Goal: Transaction & Acquisition: Purchase product/service

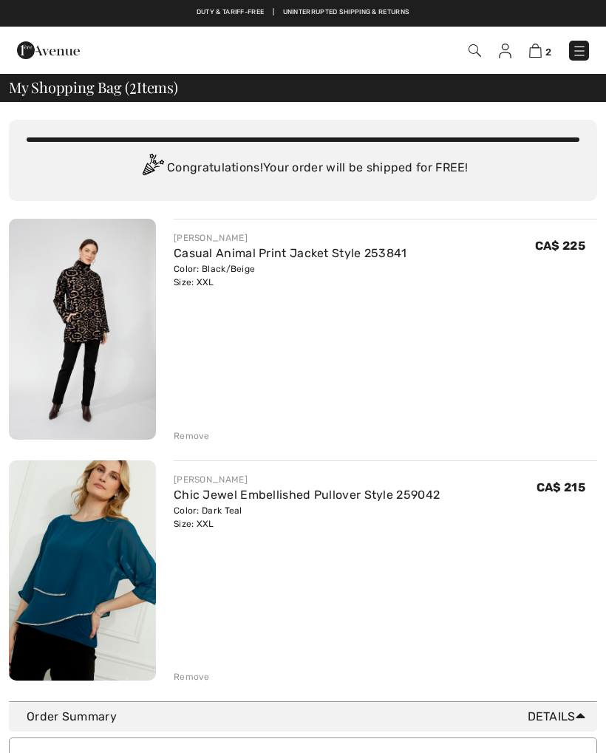
click at [183, 680] on div "Remove" at bounding box center [192, 677] width 36 height 13
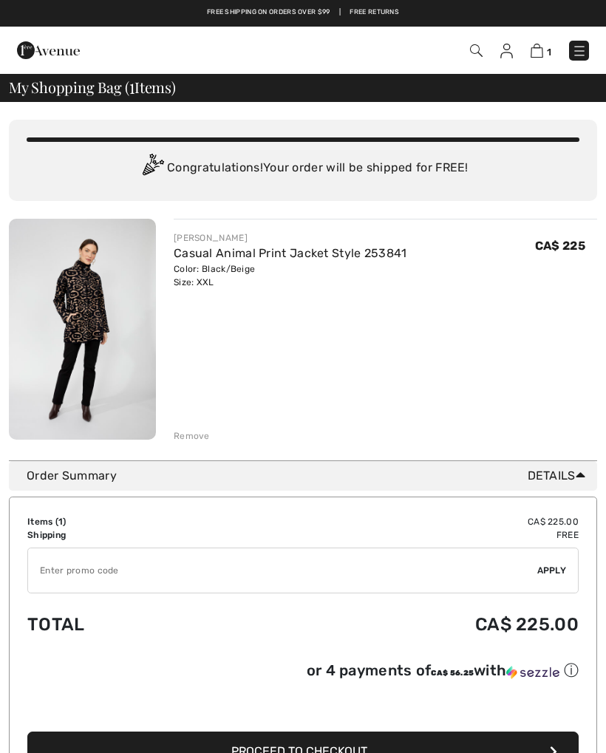
click at [330, 254] on link "Casual Animal Print Jacket Style 253841" at bounding box center [291, 253] width 234 height 14
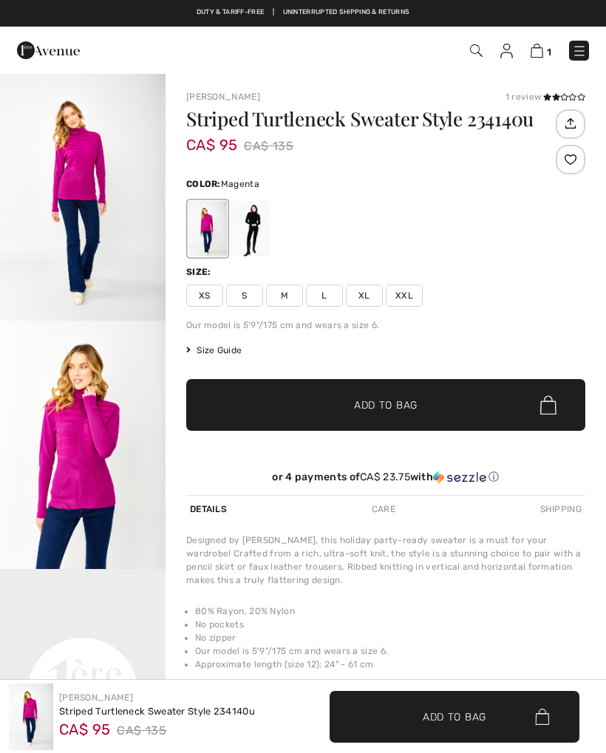
checkbox input "true"
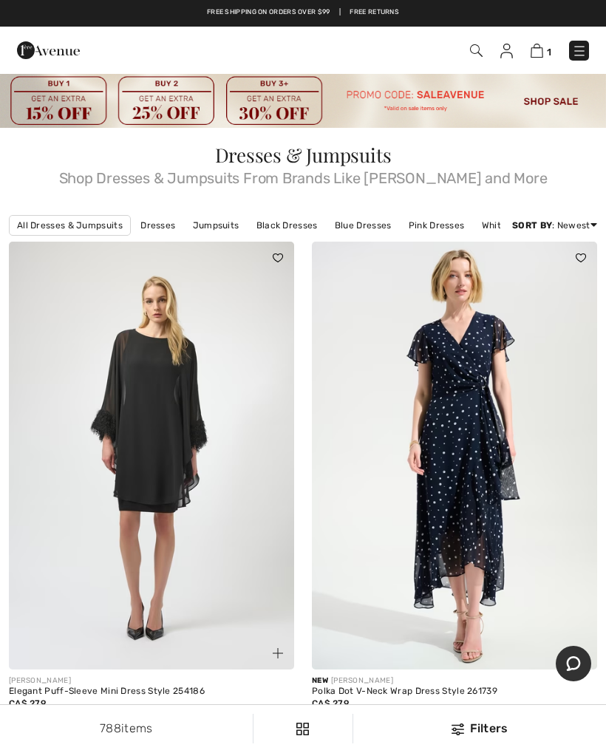
click at [546, 276] on img at bounding box center [454, 456] width 285 height 428
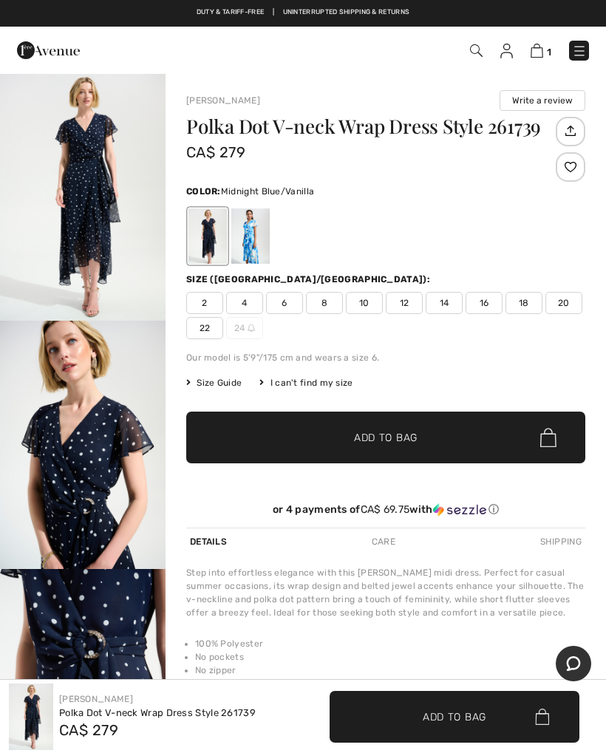
click at [88, 220] on img "1 / 5" at bounding box center [83, 196] width 166 height 248
click at [208, 336] on span "22" at bounding box center [204, 328] width 37 height 22
click at [408, 435] on span "Add to Bag" at bounding box center [386, 438] width 64 height 16
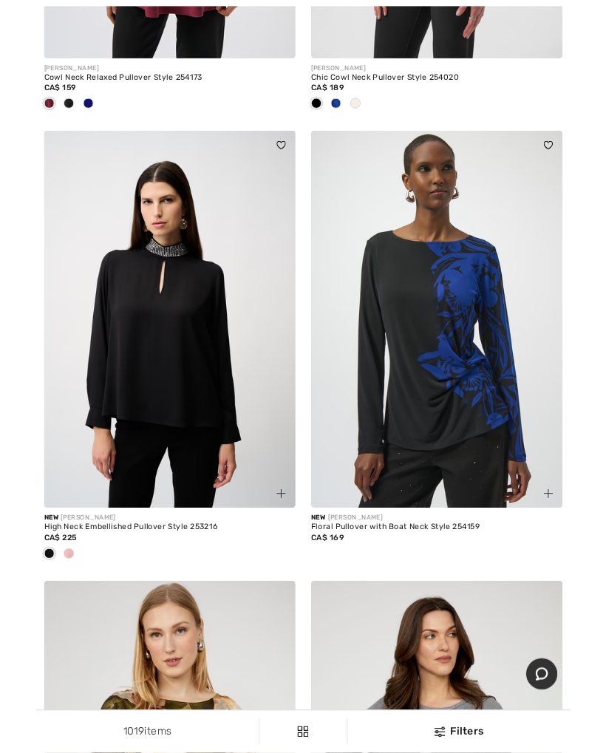
scroll to position [7039, 0]
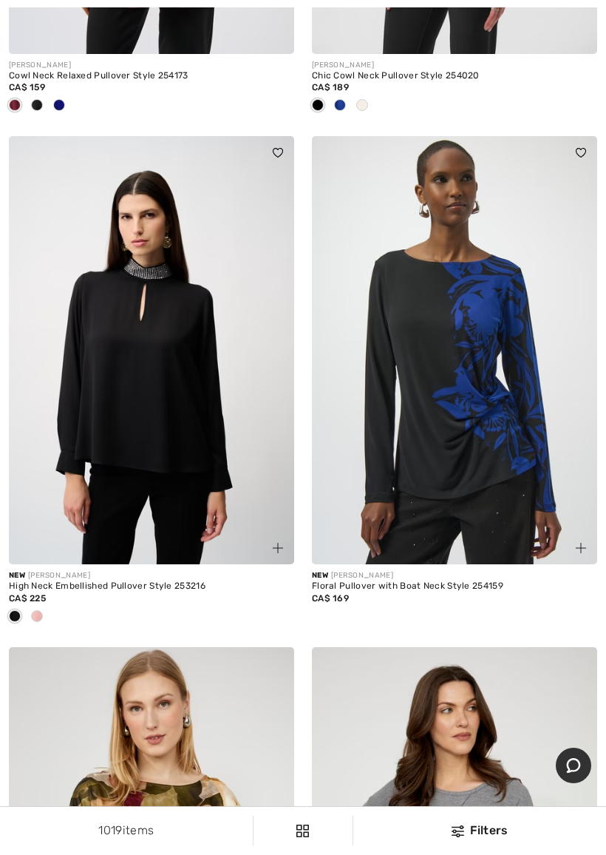
click at [38, 617] on div at bounding box center [37, 617] width 22 height 24
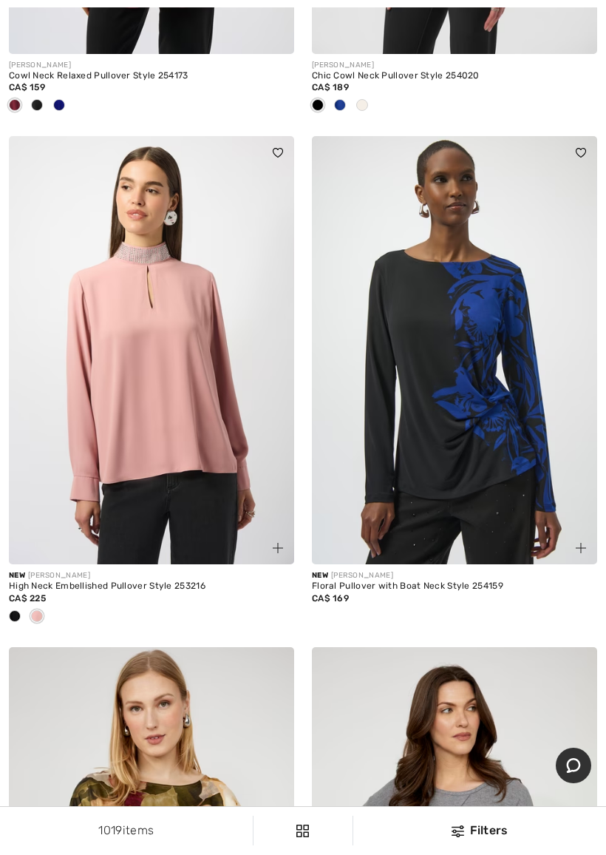
click at [180, 581] on div "High Neck Embellished Pullover Style 253216" at bounding box center [151, 586] width 285 height 10
click at [160, 278] on img at bounding box center [151, 350] width 285 height 428
click at [177, 262] on img at bounding box center [151, 350] width 285 height 428
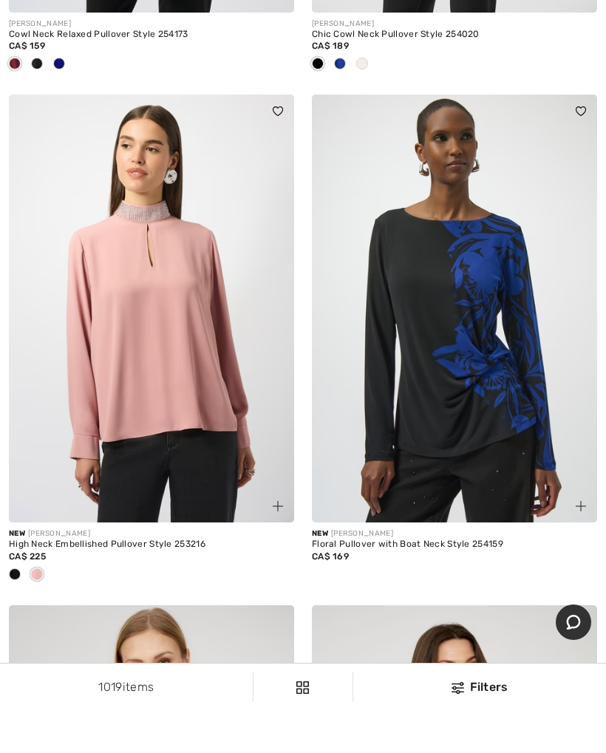
click at [169, 267] on img at bounding box center [151, 350] width 285 height 428
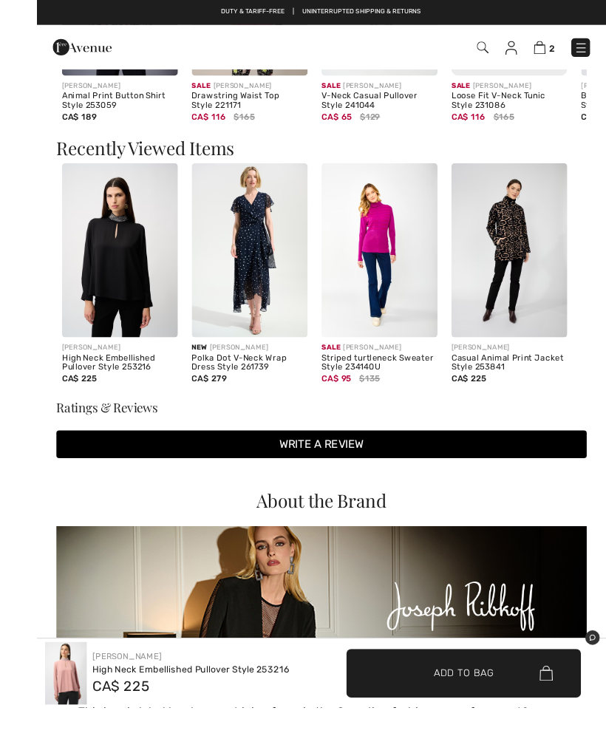
scroll to position [1768, 0]
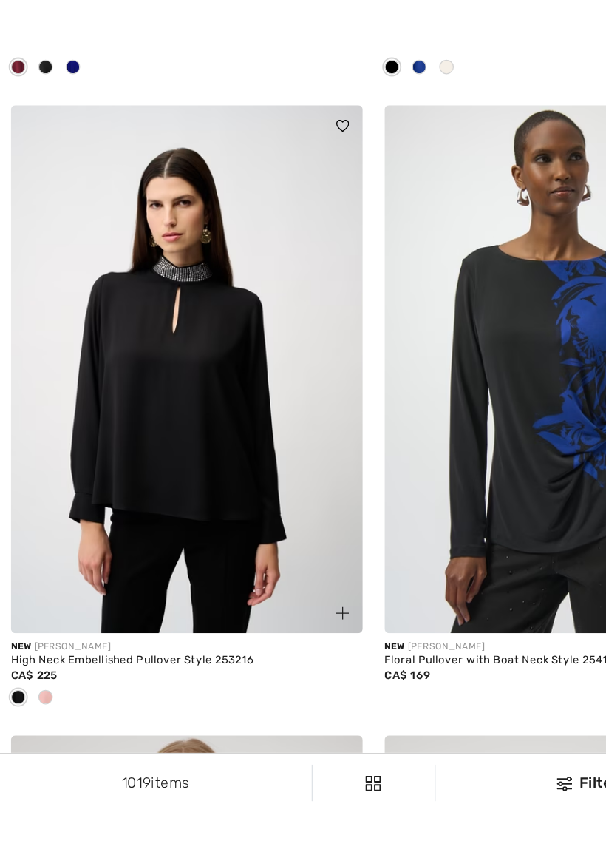
scroll to position [7069, 0]
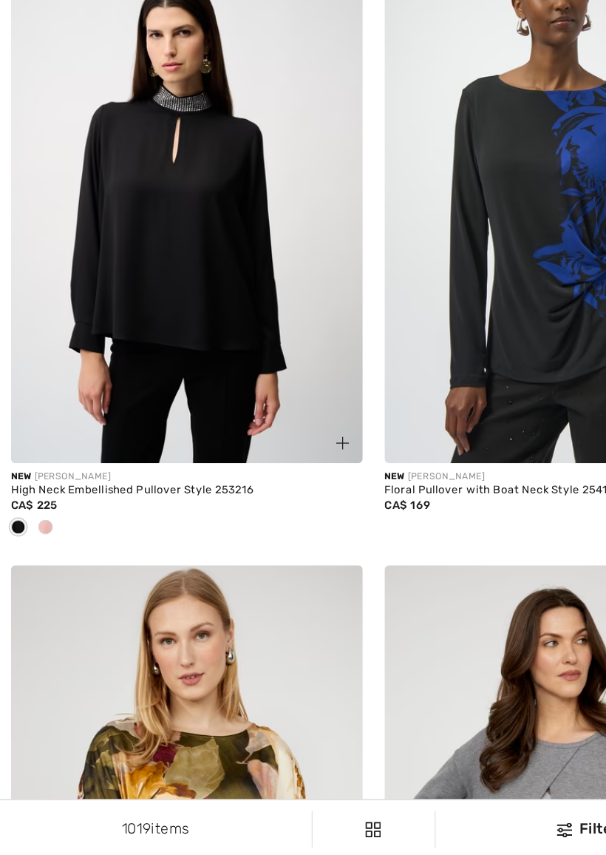
click at [38, 580] on span at bounding box center [37, 586] width 12 height 12
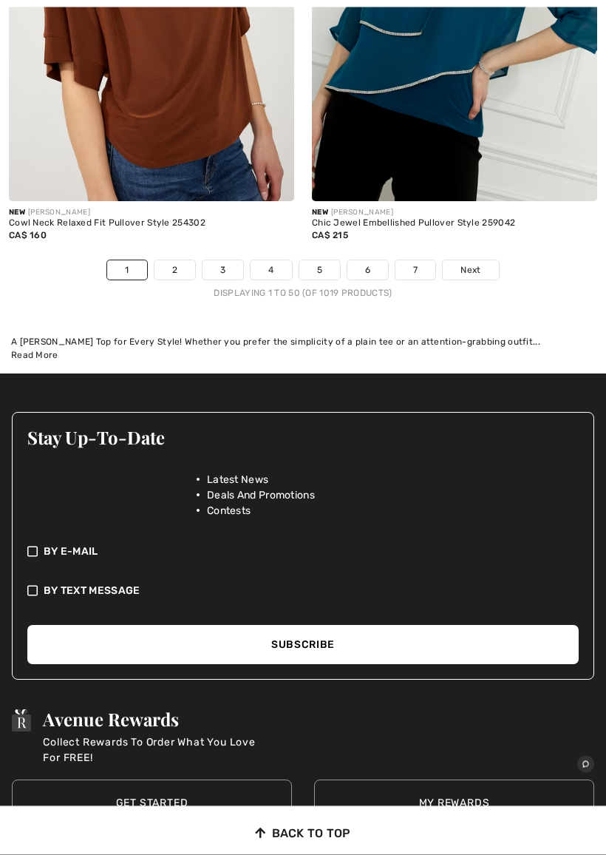
scroll to position [13150, 0]
click at [159, 260] on link "2" at bounding box center [175, 269] width 41 height 19
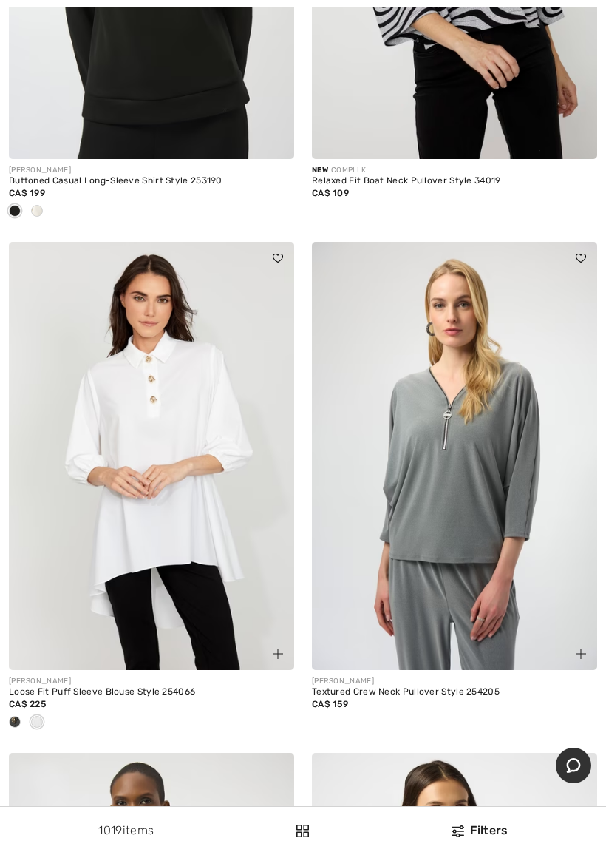
scroll to position [1025, 0]
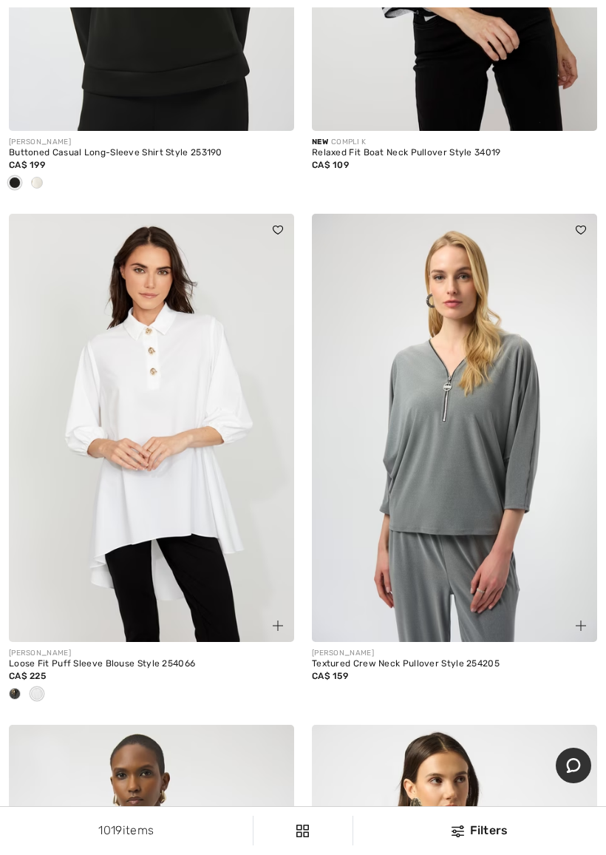
click at [40, 693] on span at bounding box center [37, 694] width 12 height 12
click at [36, 690] on span at bounding box center [37, 694] width 12 height 12
click at [12, 693] on span at bounding box center [15, 694] width 12 height 12
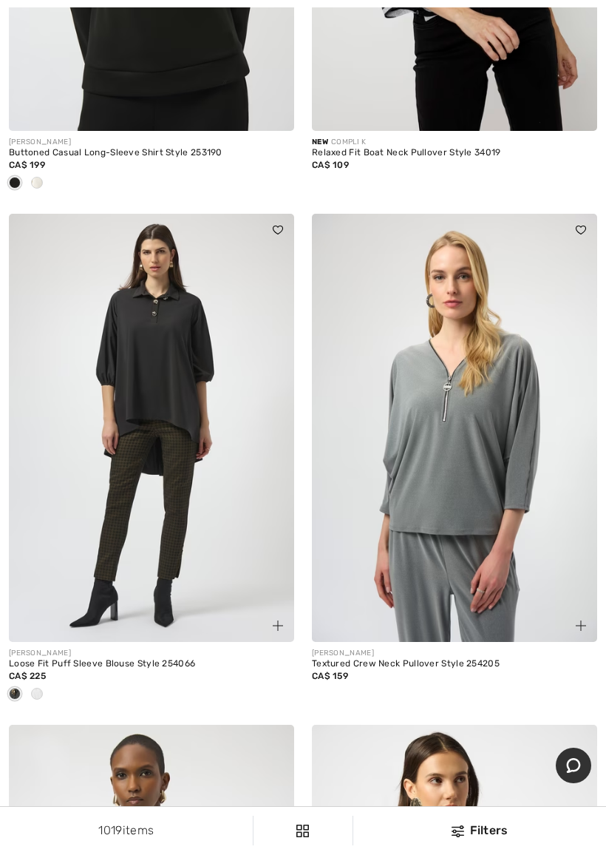
click at [40, 693] on span at bounding box center [37, 694] width 12 height 12
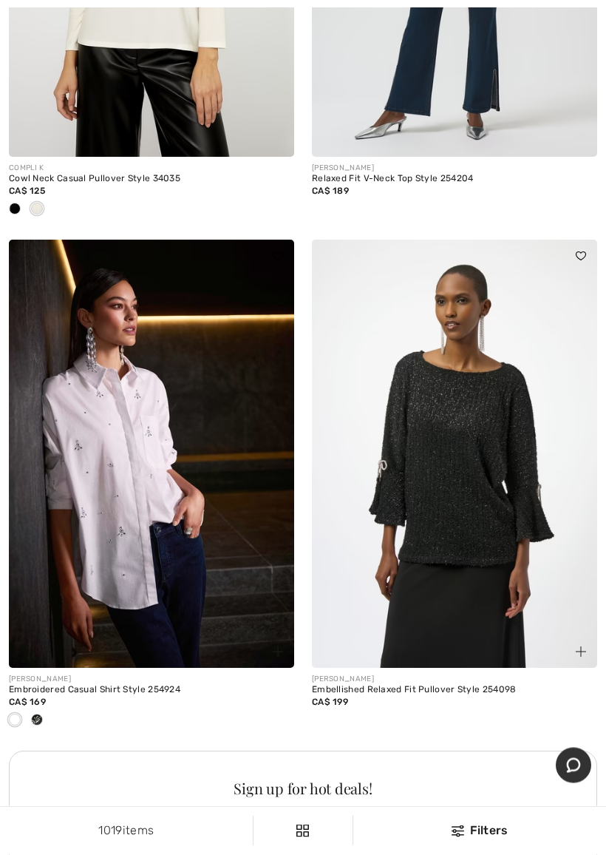
scroll to position [2531, 0]
click at [118, 685] on div "Embroidered Casual Shirt Style 254924" at bounding box center [151, 690] width 285 height 10
click at [112, 494] on img at bounding box center [151, 454] width 285 height 428
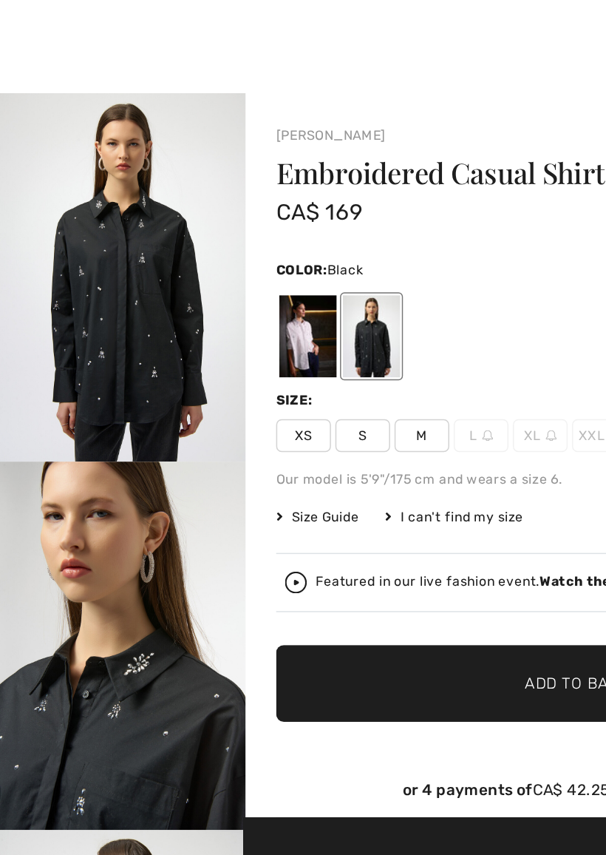
click at [113, 174] on img "1 / 5" at bounding box center [83, 196] width 166 height 248
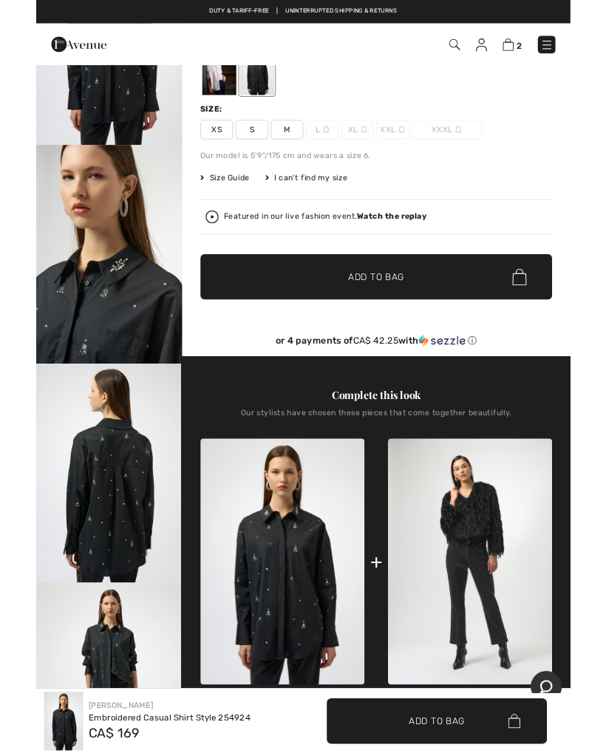
scroll to position [149, 0]
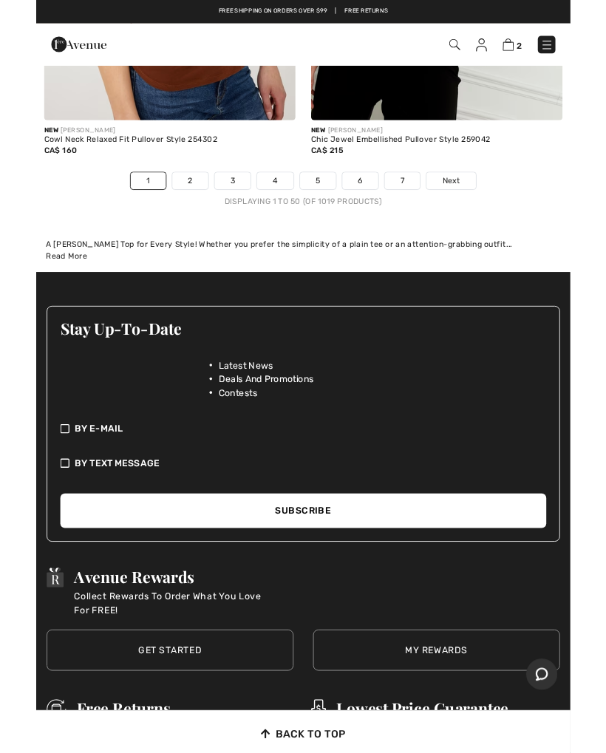
scroll to position [13205, 0]
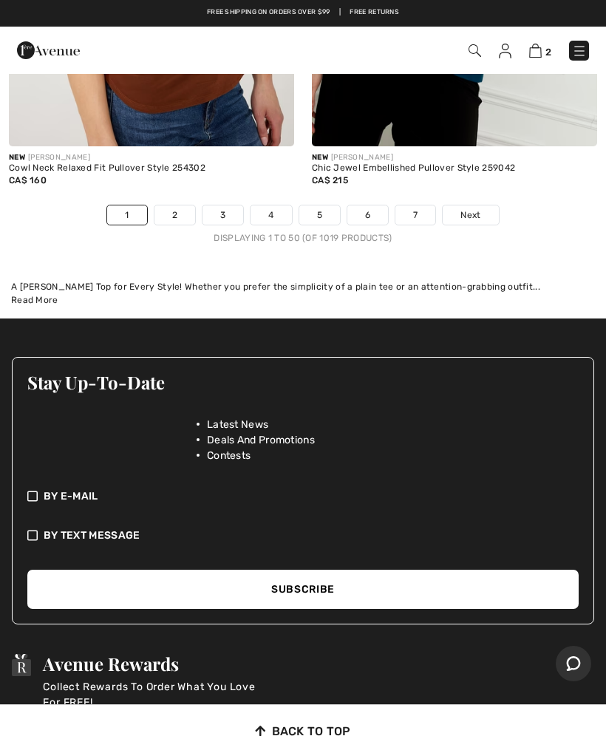
click at [225, 206] on link "3" at bounding box center [223, 215] width 41 height 19
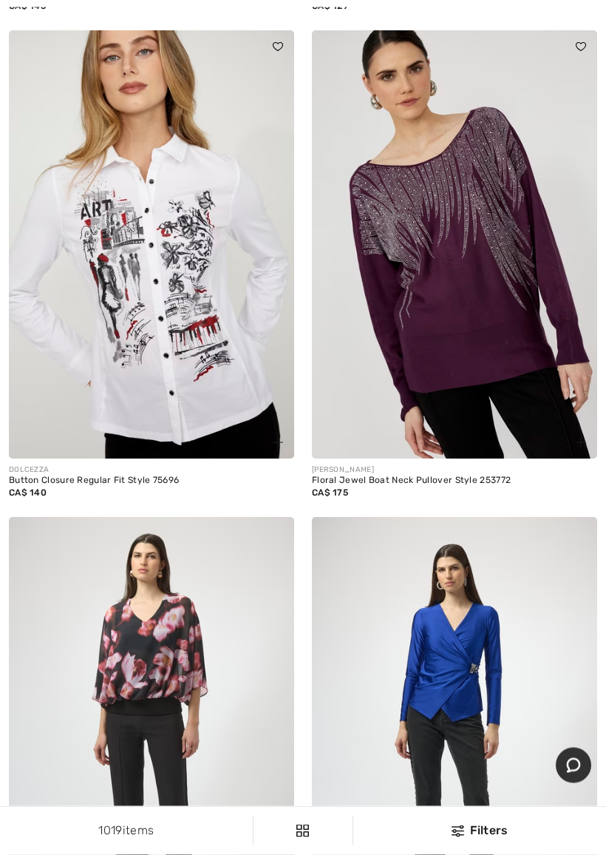
scroll to position [698, 0]
click at [476, 476] on div "Floral Jewel Boat Neck Pullover Style 253772" at bounding box center [454, 480] width 285 height 10
click at [474, 489] on div "CA$ 175" at bounding box center [454, 492] width 285 height 13
click at [475, 481] on div "Floral Jewel Boat Neck Pullover Style 253772" at bounding box center [454, 480] width 285 height 10
click at [478, 324] on img at bounding box center [454, 244] width 285 height 428
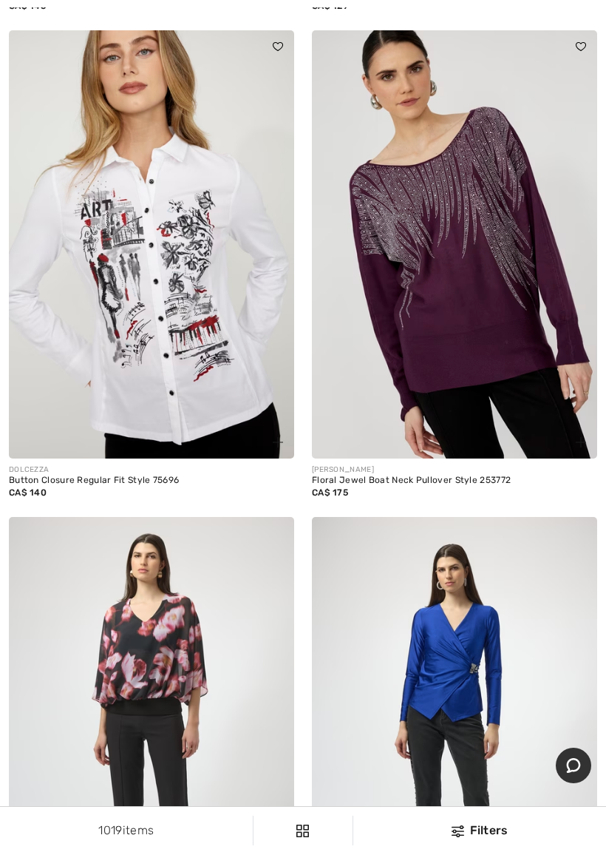
click at [489, 276] on img at bounding box center [454, 244] width 285 height 428
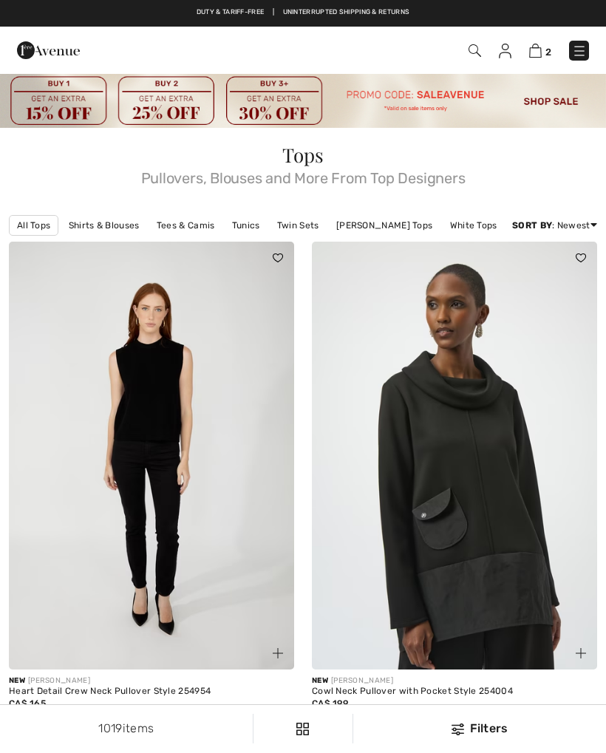
checkbox input "true"
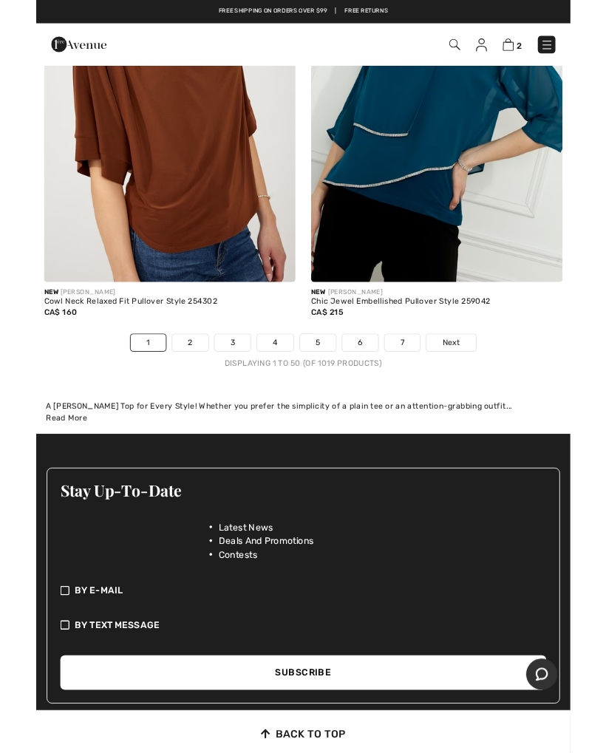
scroll to position [13027, 0]
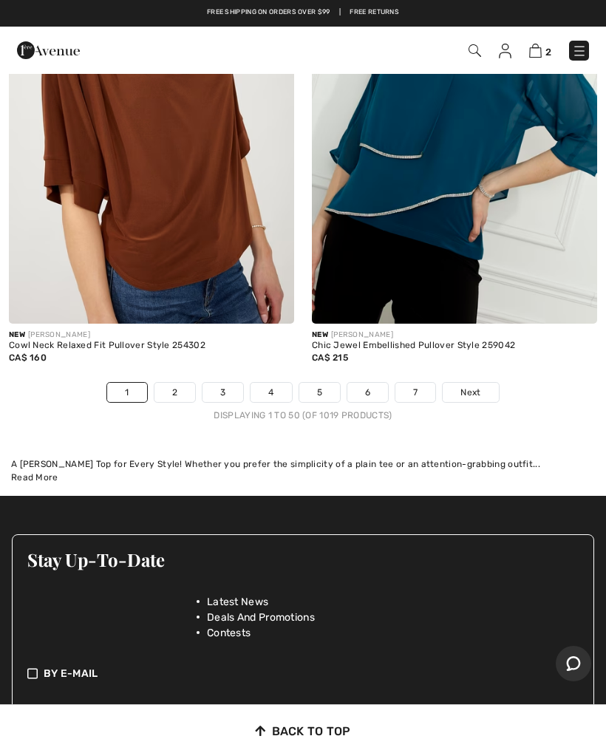
click at [223, 383] on link "3" at bounding box center [223, 392] width 41 height 19
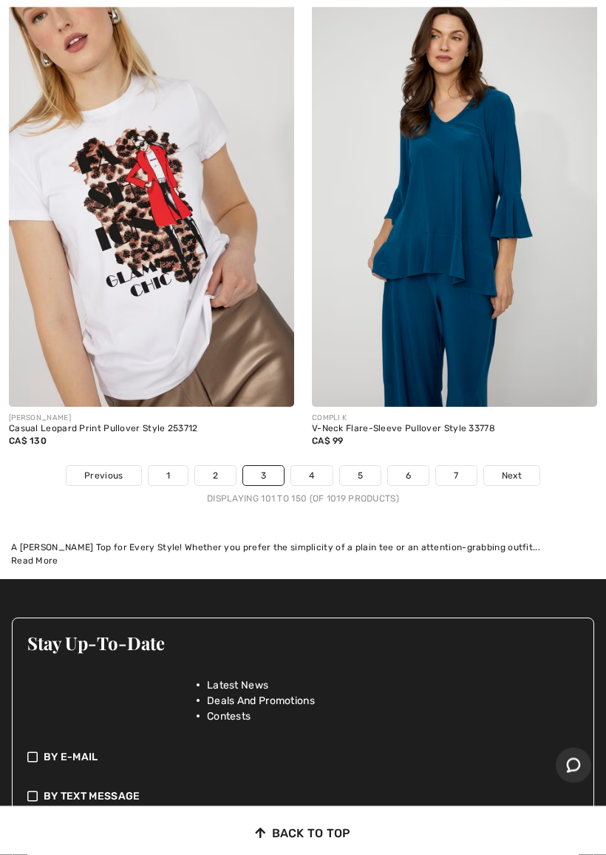
scroll to position [12871, 0]
click at [316, 466] on link "4" at bounding box center [311, 475] width 41 height 19
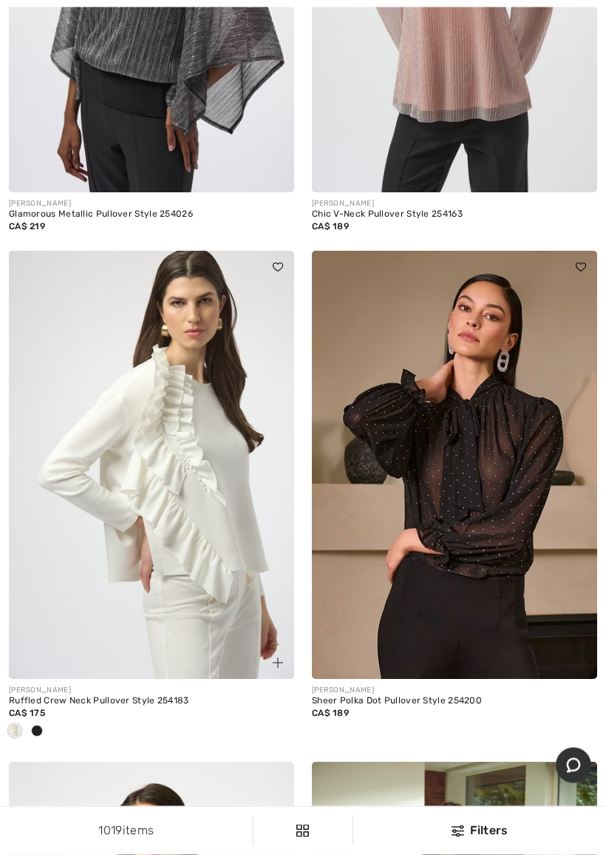
scroll to position [478, 0]
click at [555, 564] on img at bounding box center [454, 465] width 285 height 428
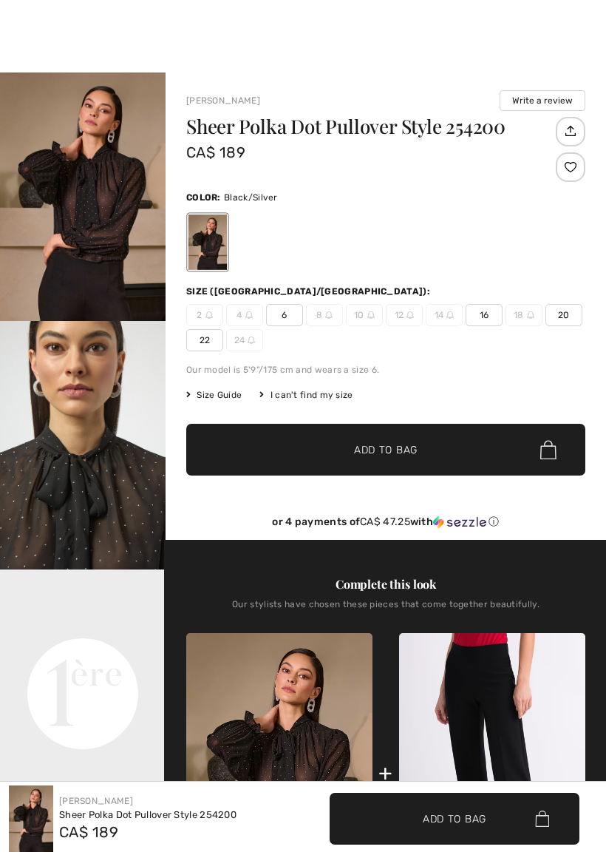
checkbox input "true"
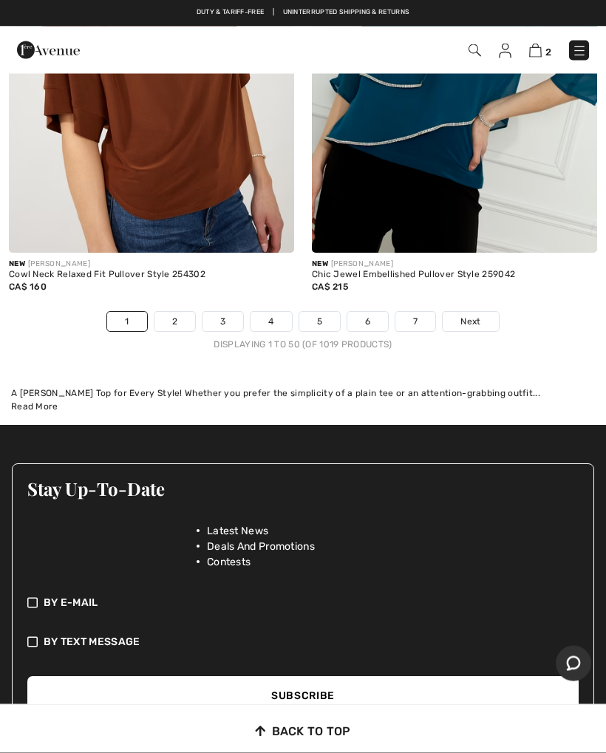
scroll to position [13076, 0]
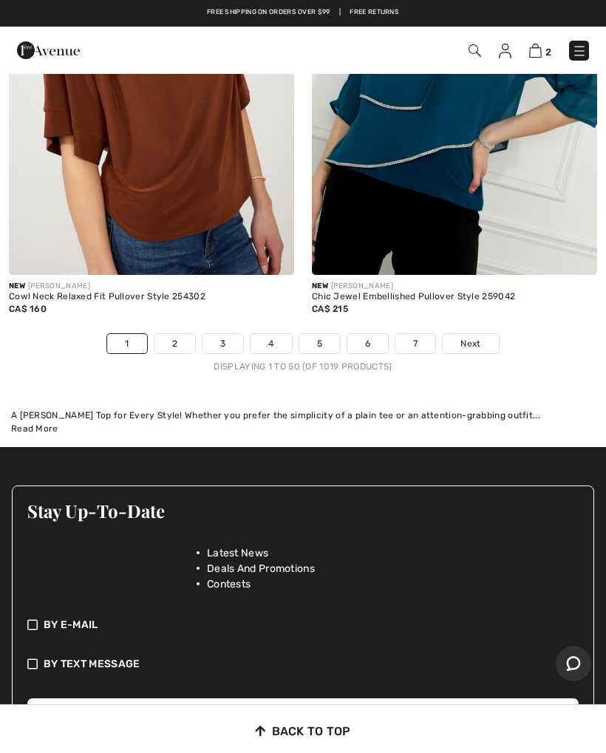
click at [272, 334] on link "4" at bounding box center [271, 343] width 41 height 19
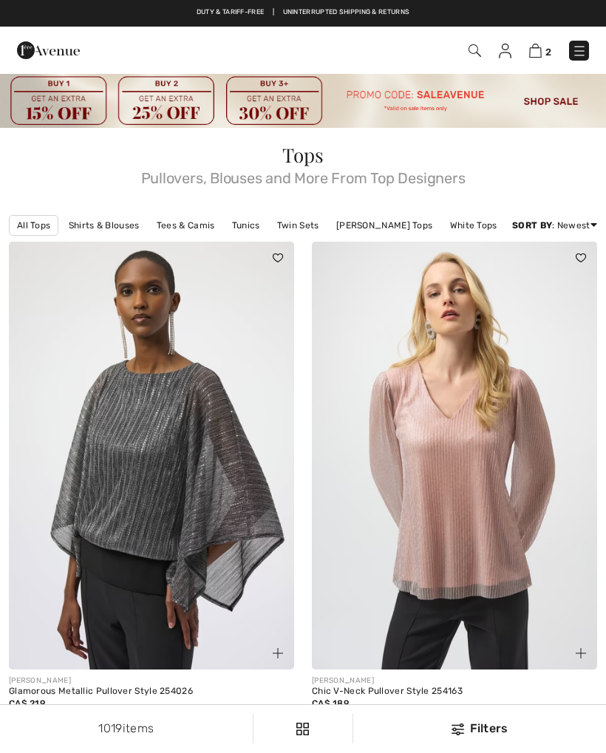
checkbox input "true"
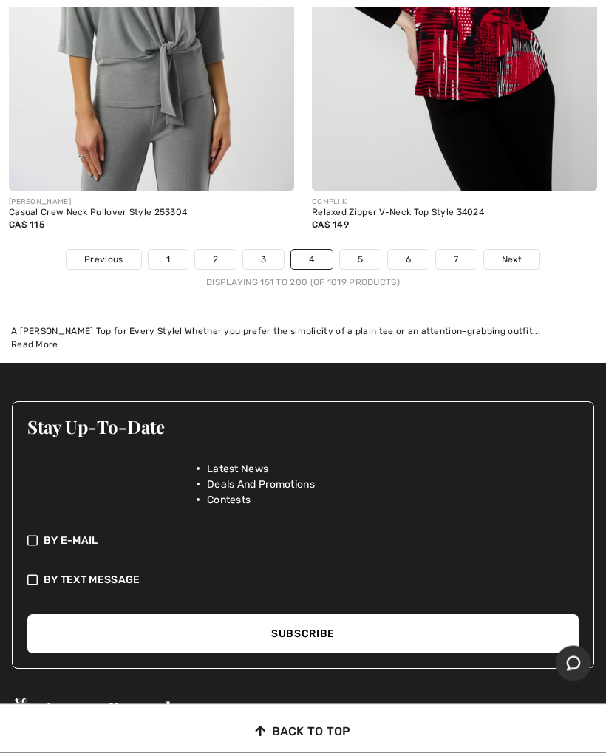
scroll to position [13087, 0]
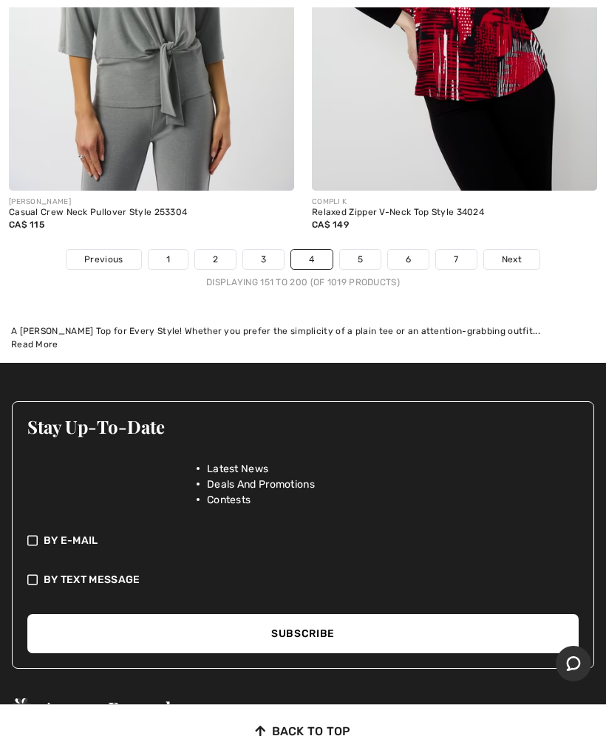
click at [354, 252] on link "5" at bounding box center [360, 259] width 41 height 19
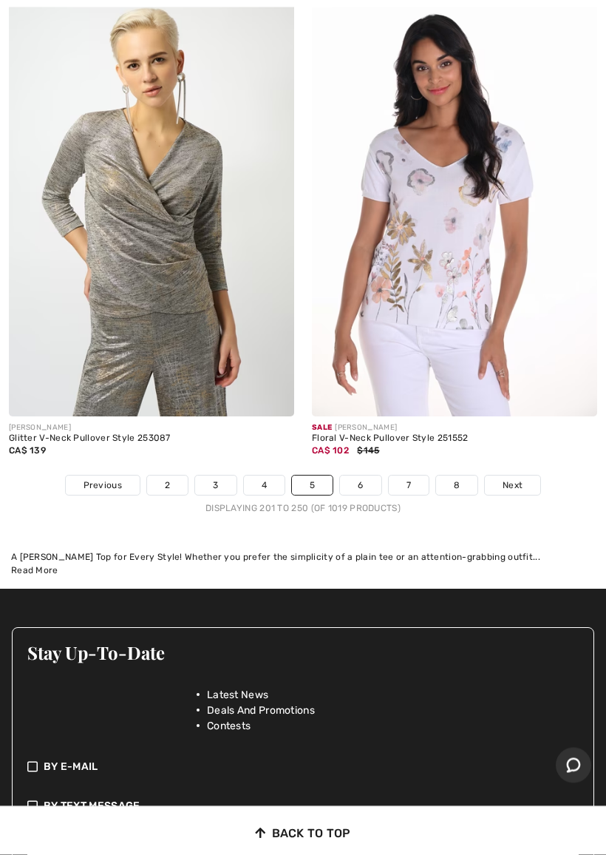
scroll to position [12936, 0]
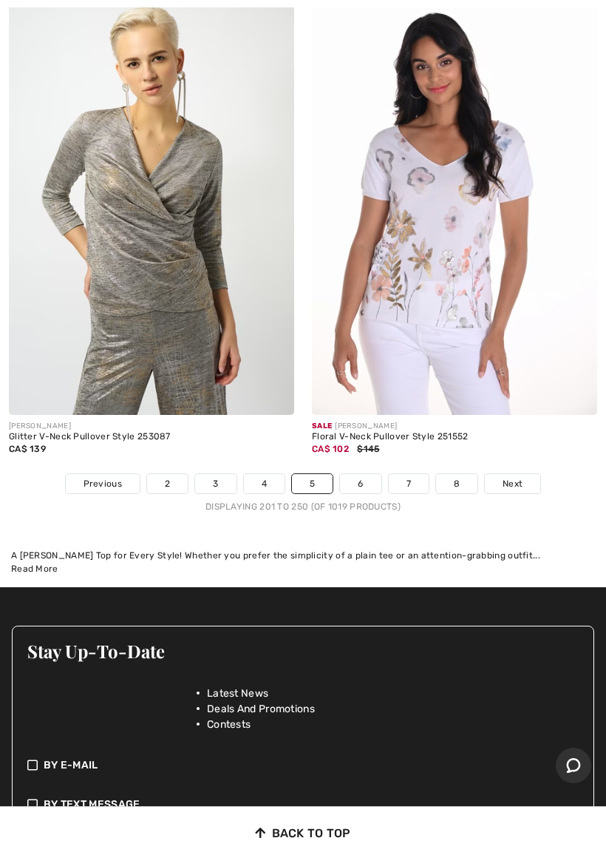
click at [361, 474] on link "6" at bounding box center [360, 483] width 41 height 19
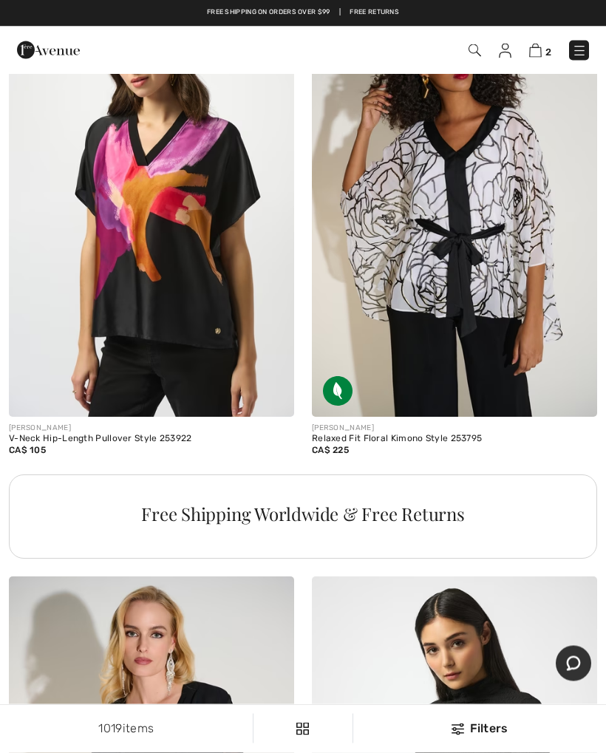
scroll to position [9132, 0]
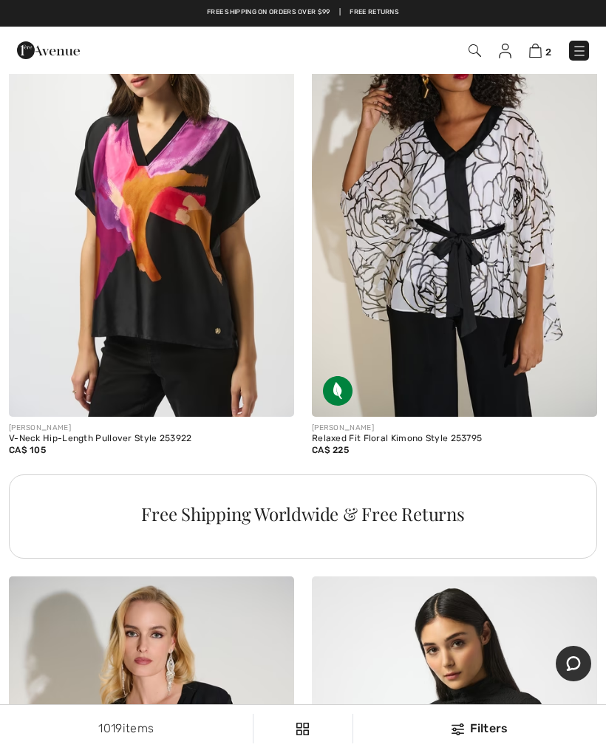
click at [432, 434] on div "Relaxed Fit Floral Kimono Style 253795" at bounding box center [454, 439] width 285 height 10
click at [464, 364] on img at bounding box center [454, 203] width 285 height 428
click at [476, 265] on img at bounding box center [454, 203] width 285 height 428
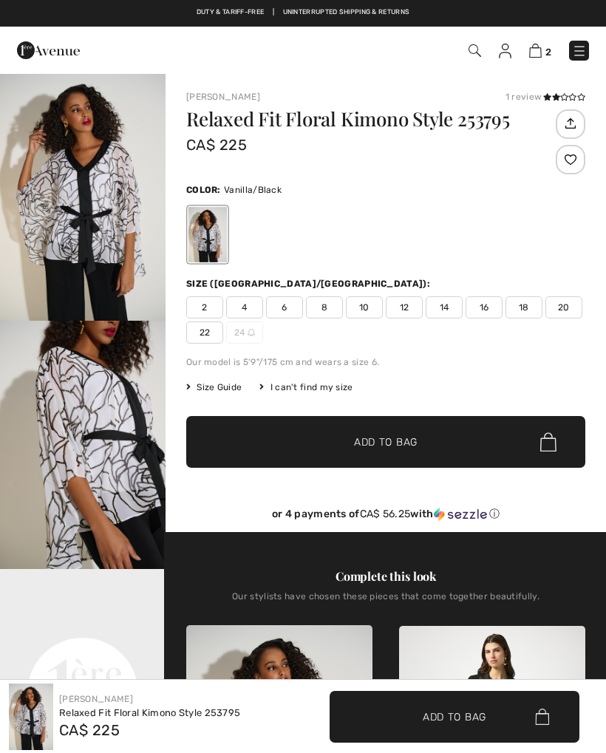
checkbox input "true"
click at [206, 337] on span "22" at bounding box center [204, 333] width 37 height 22
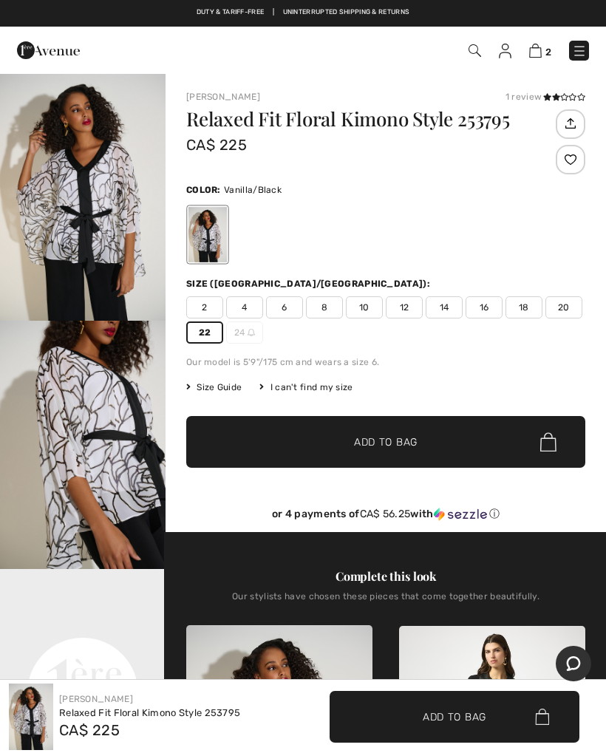
click at [424, 439] on span "✔ Added to Bag Add to Bag" at bounding box center [385, 442] width 399 height 52
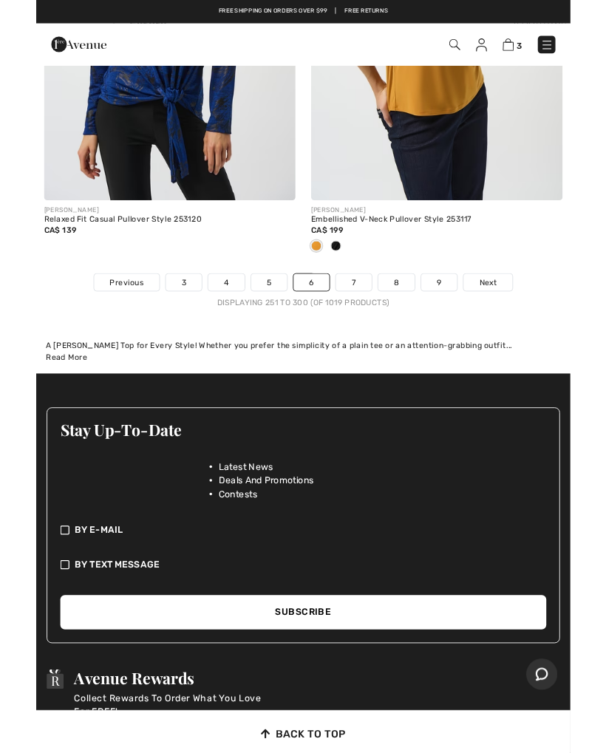
scroll to position [12922, 0]
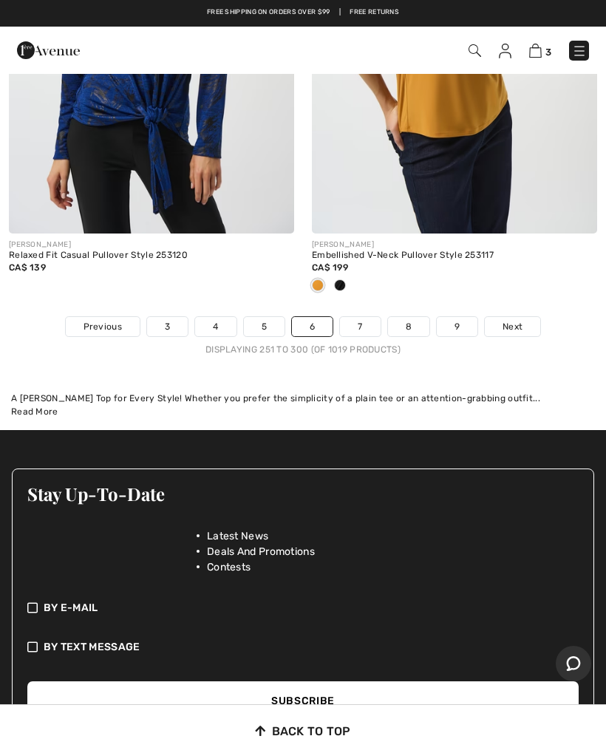
click at [358, 319] on link "7" at bounding box center [360, 326] width 40 height 19
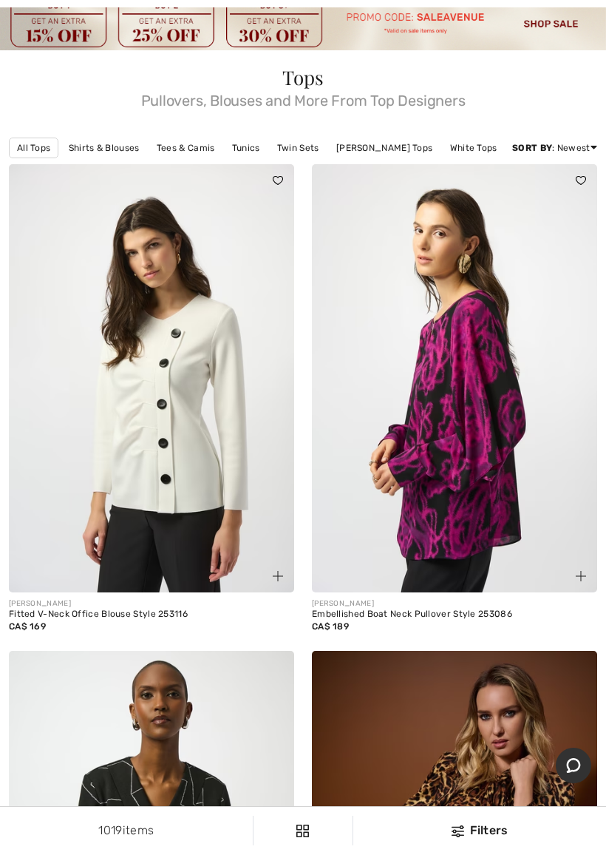
scroll to position [83, 0]
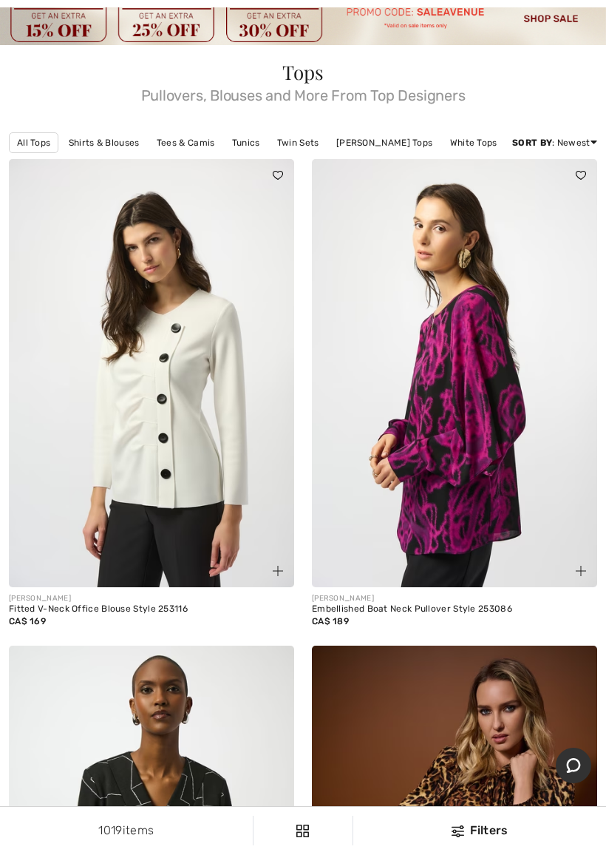
click at [458, 453] on img at bounding box center [454, 373] width 285 height 428
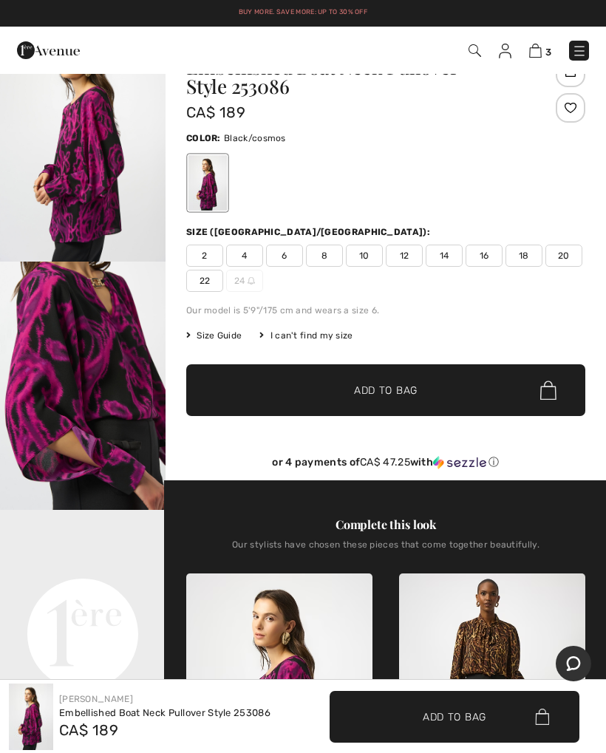
scroll to position [58, 0]
click at [385, 542] on div "Our stylists have chosen these pieces that come together beautifully." at bounding box center [385, 551] width 399 height 22
click at [207, 286] on span "22" at bounding box center [204, 282] width 37 height 22
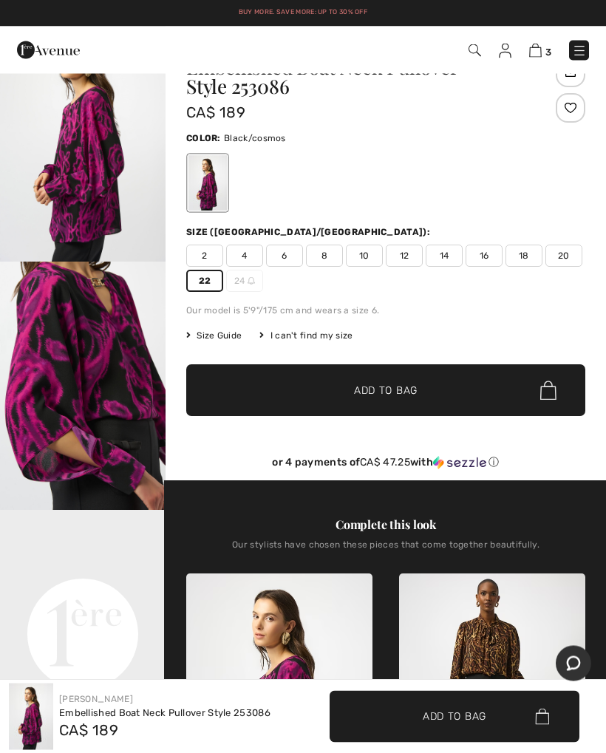
scroll to position [59, 0]
click at [398, 392] on span "Add to Bag" at bounding box center [386, 391] width 64 height 16
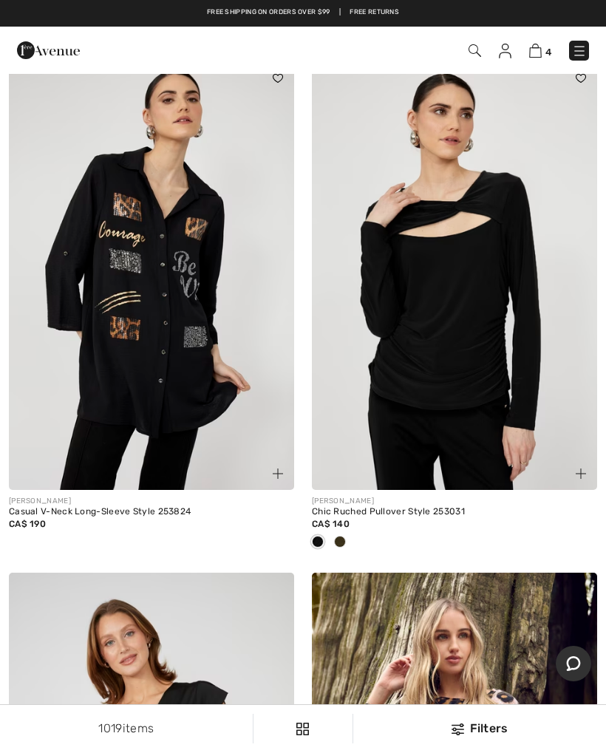
scroll to position [4481, 0]
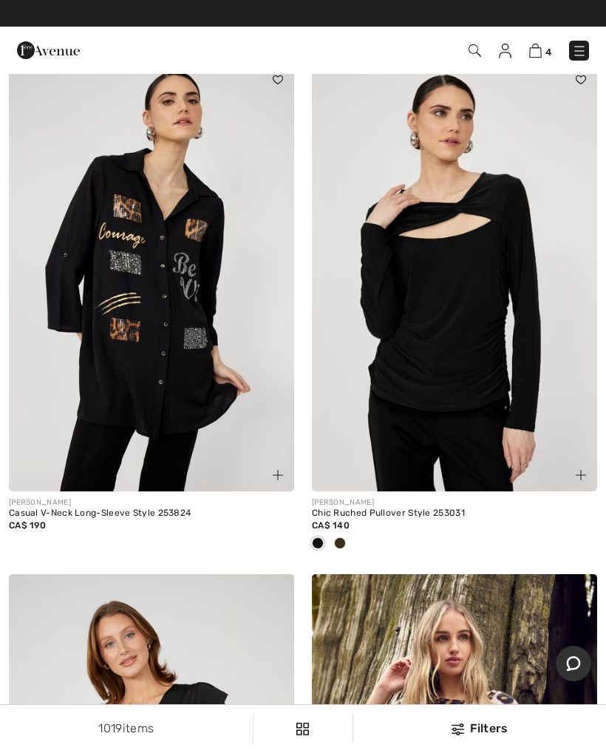
click at [157, 510] on div "Casual V-Neck Long-Sleeve Style 253824" at bounding box center [151, 514] width 285 height 10
click at [133, 509] on div "Casual V-Neck Long-Sleeve Style 253824" at bounding box center [151, 514] width 285 height 10
click at [162, 367] on img at bounding box center [151, 278] width 285 height 428
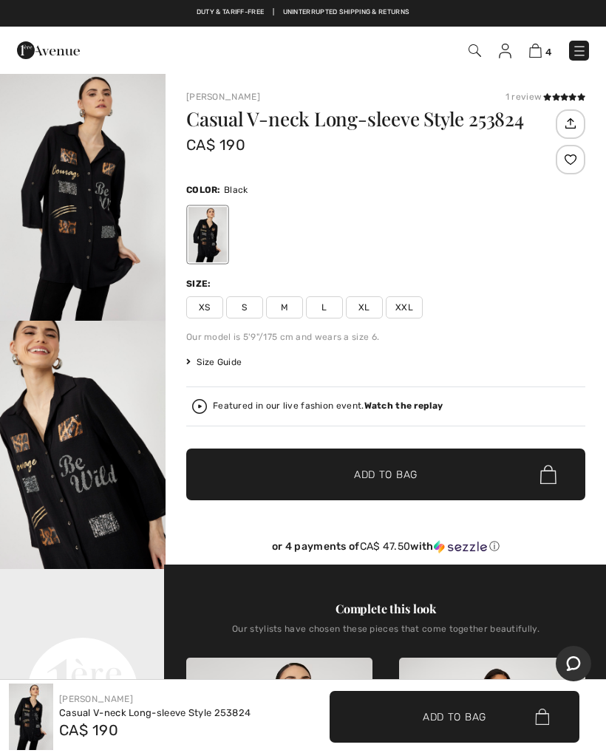
click at [402, 299] on span "XXL" at bounding box center [404, 307] width 37 height 22
click at [418, 480] on span "Add to Bag" at bounding box center [386, 475] width 64 height 16
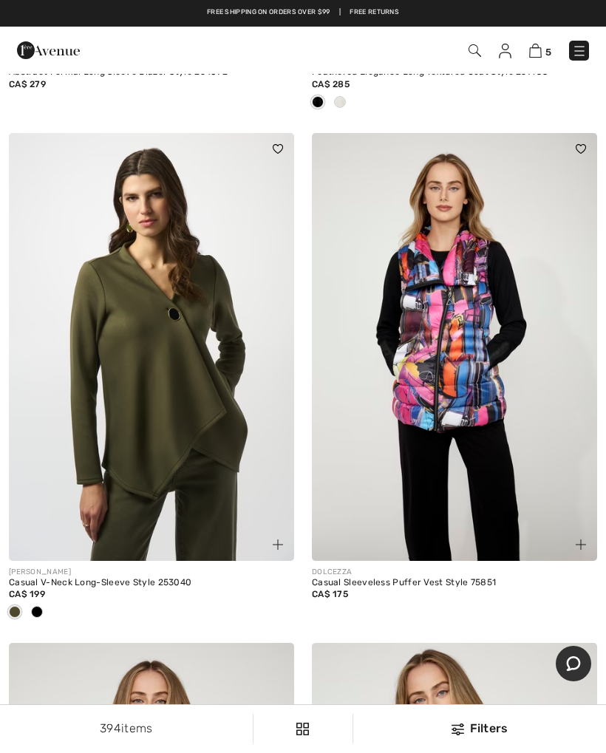
scroll to position [10645, 0]
click at [461, 348] on img at bounding box center [454, 348] width 285 height 428
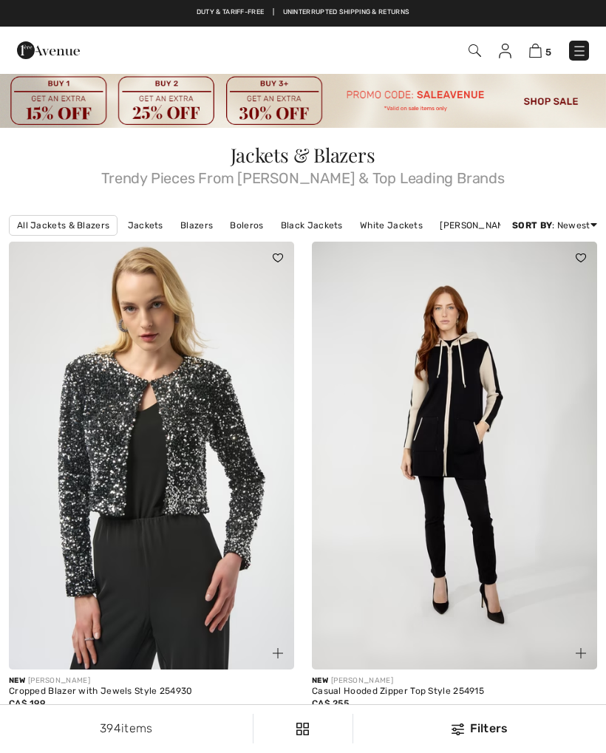
checkbox input "true"
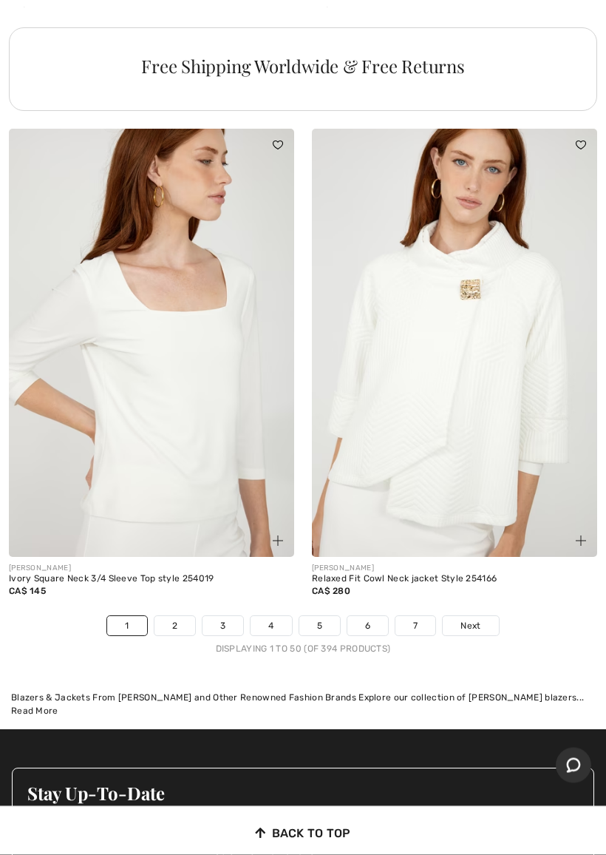
scroll to position [12722, 0]
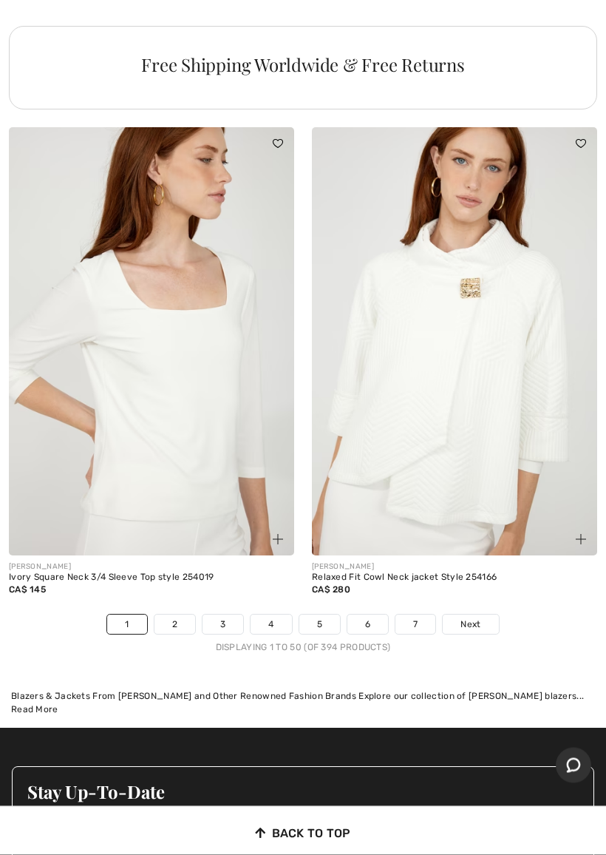
click at [173, 615] on link "2" at bounding box center [175, 624] width 41 height 19
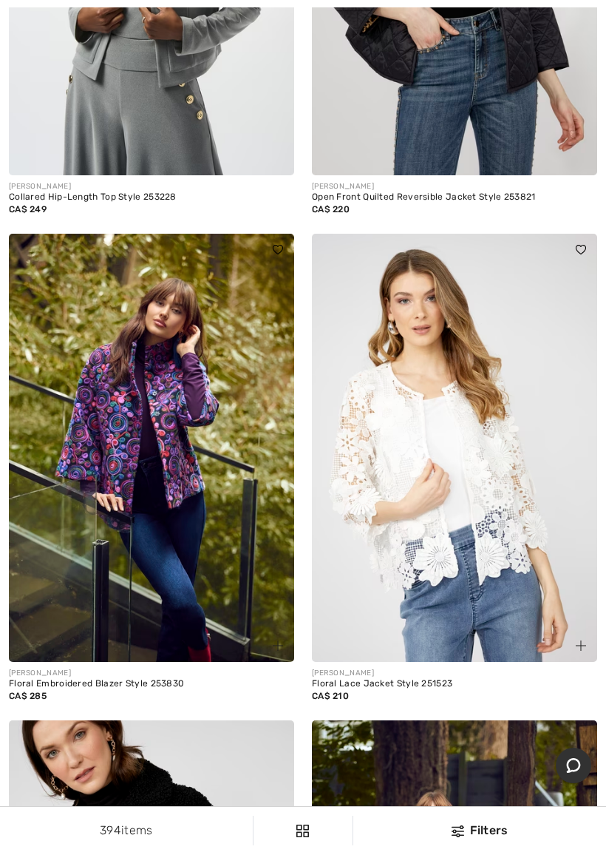
scroll to position [9995, 0]
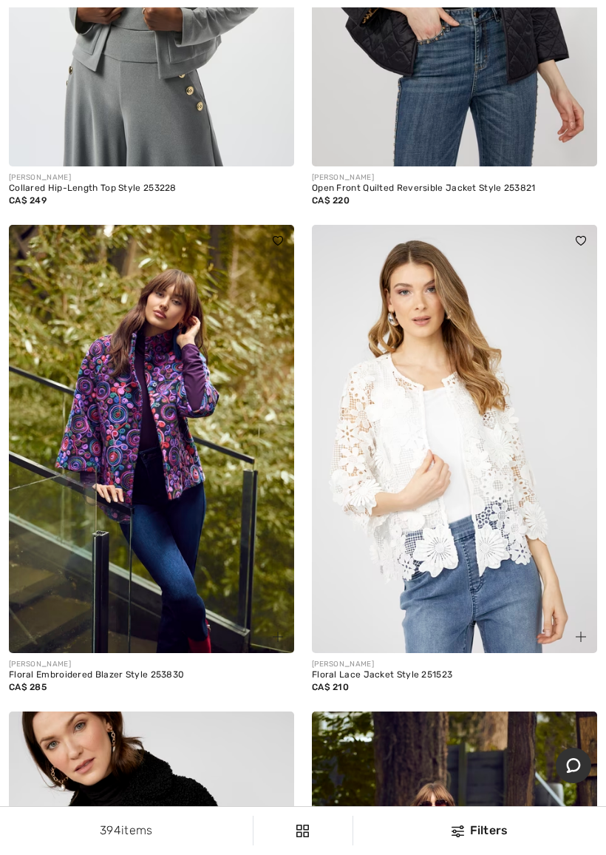
click at [180, 410] on img at bounding box center [151, 439] width 285 height 428
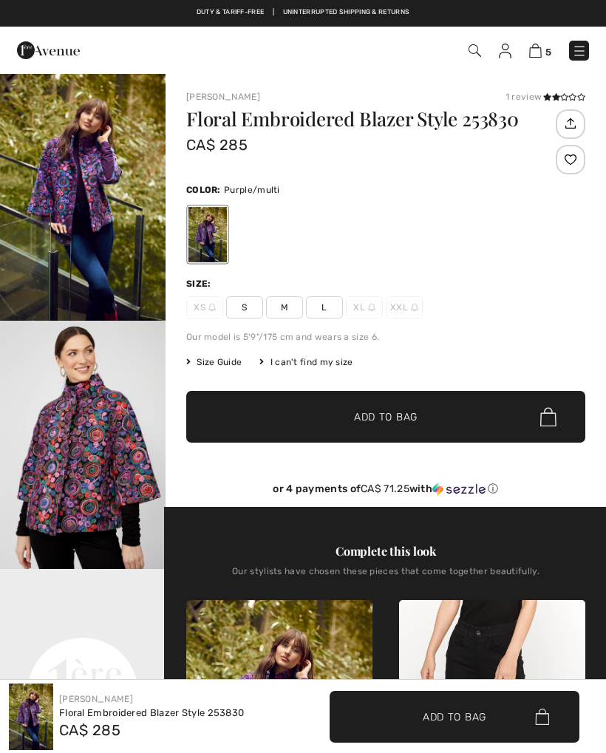
checkbox input "true"
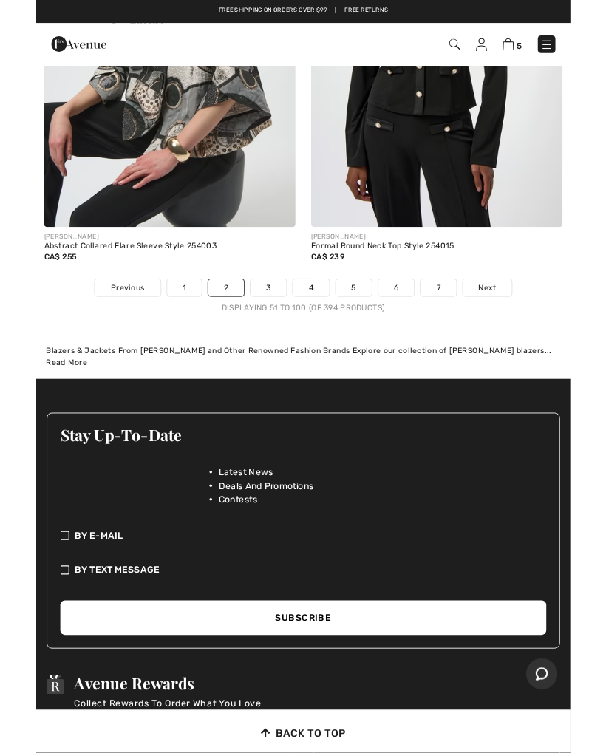
scroll to position [12995, 0]
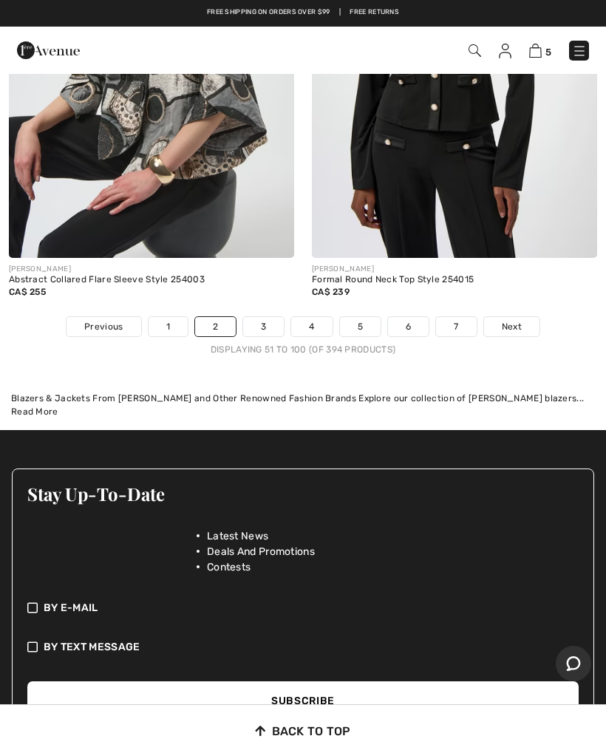
click at [260, 317] on link "3" at bounding box center [263, 326] width 41 height 19
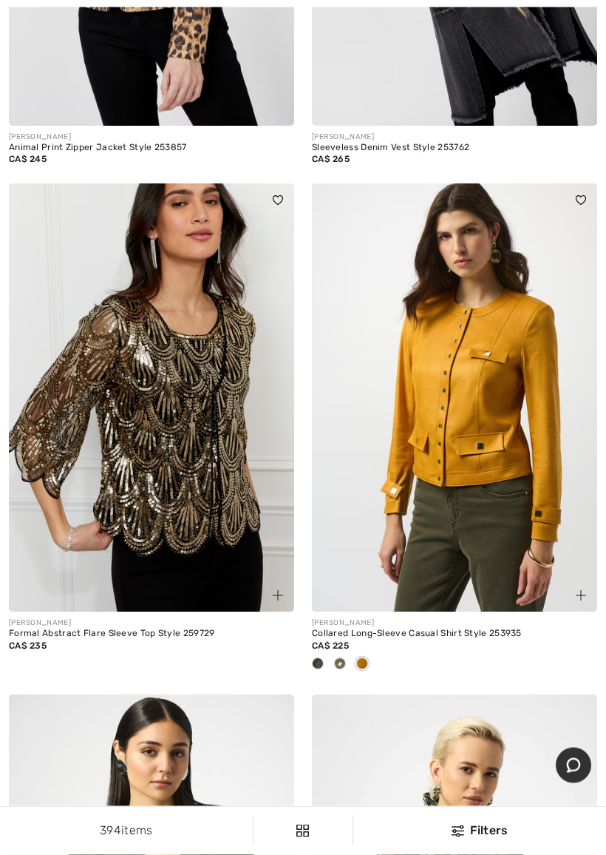
scroll to position [7016, 0]
click at [169, 628] on div "Formal Abstract Flare Sleeve Top Style 259729" at bounding box center [151, 633] width 285 height 10
click at [189, 465] on img at bounding box center [151, 397] width 285 height 428
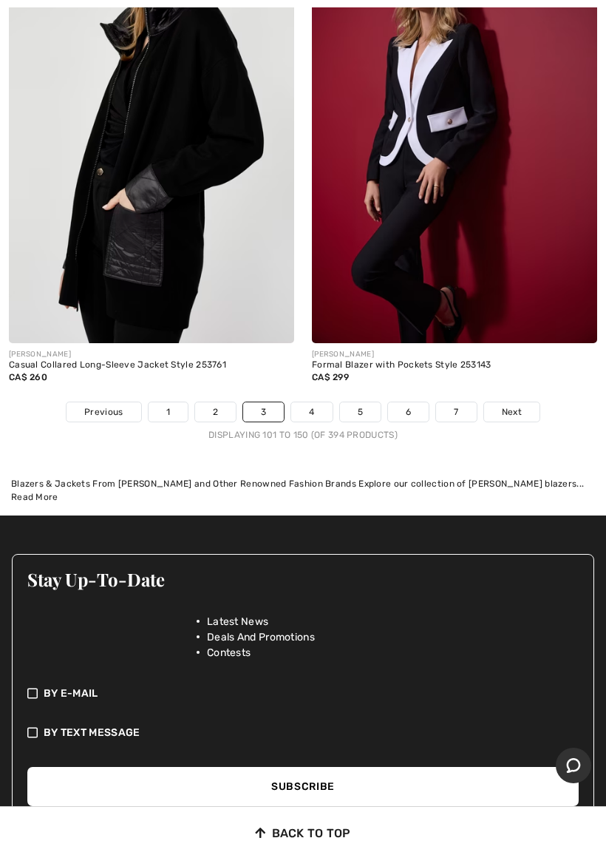
scroll to position [12937, 0]
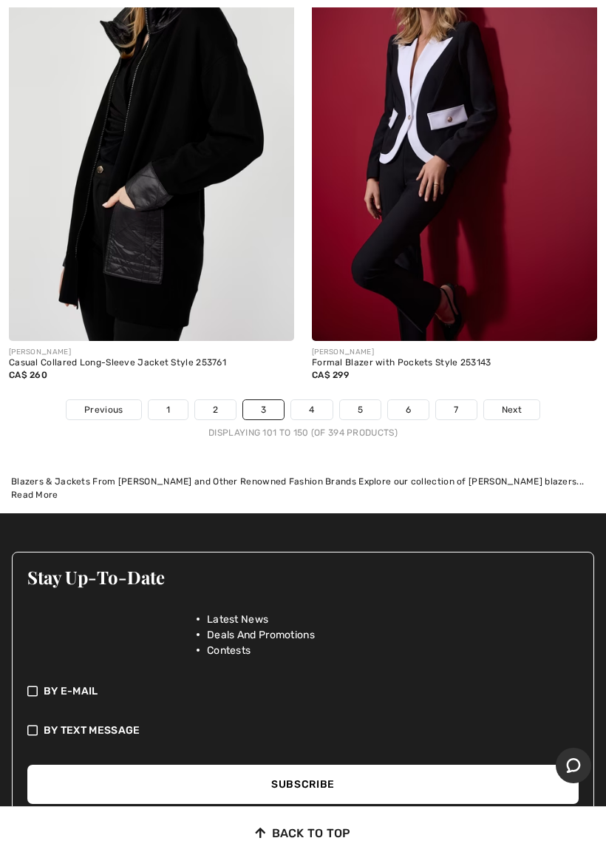
click at [308, 400] on link "4" at bounding box center [311, 409] width 41 height 19
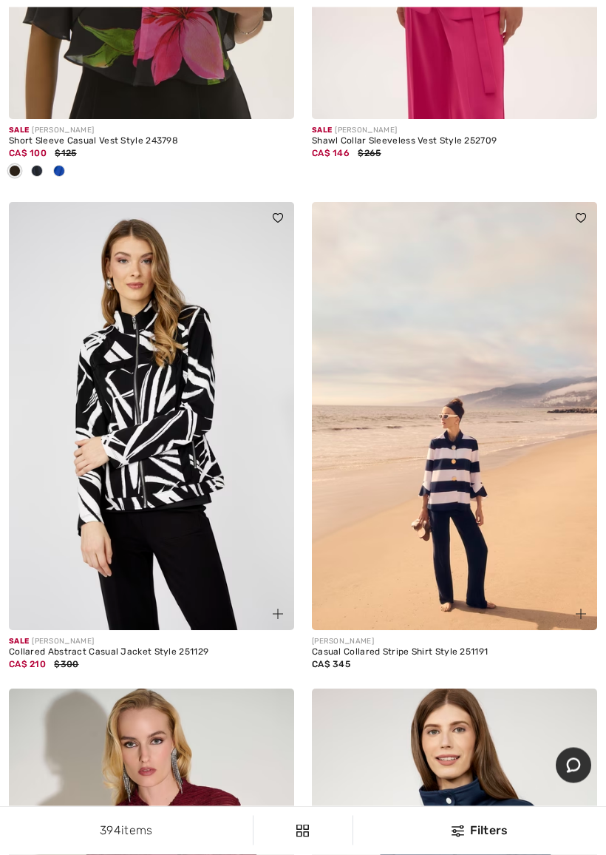
scroll to position [9958, 0]
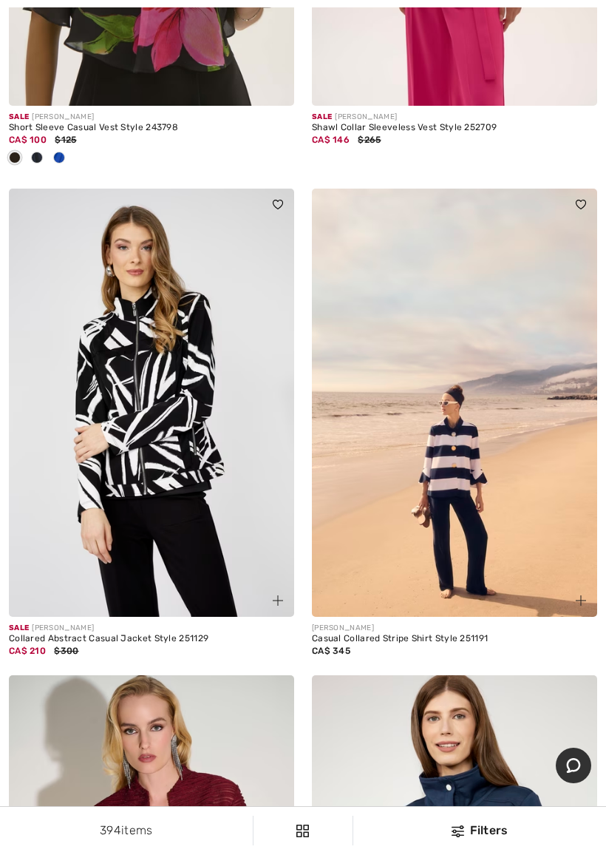
click at [163, 634] on div "Collared Abstract Casual Jacket Style 251129" at bounding box center [151, 639] width 285 height 10
click at [169, 634] on div "Collared Abstract Casual Jacket Style 251129" at bounding box center [151, 639] width 285 height 10
click at [184, 644] on div "CA$ 210 $300" at bounding box center [151, 650] width 285 height 13
click at [164, 419] on img at bounding box center [151, 403] width 285 height 428
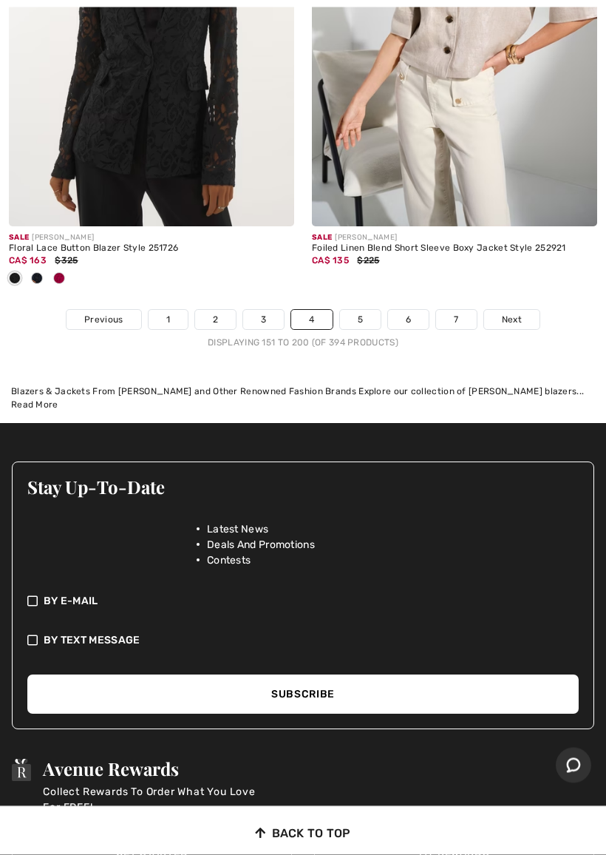
scroll to position [12954, 0]
click at [356, 312] on link "5" at bounding box center [360, 319] width 41 height 19
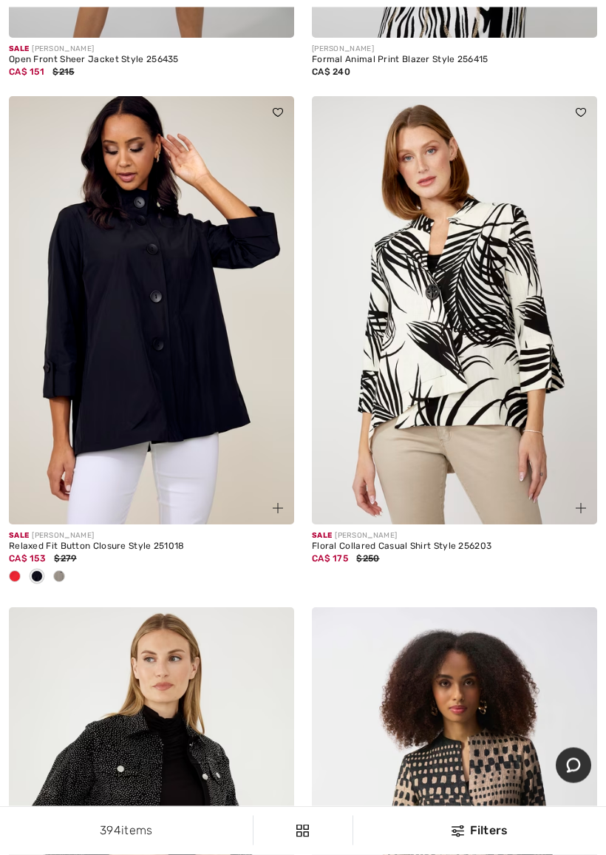
scroll to position [7541, 0]
click at [144, 532] on div "Sale JOSEPH RIBKOFF" at bounding box center [151, 535] width 285 height 11
click at [157, 541] on div "Relaxed Fit Button Closure Style 251018" at bounding box center [151, 546] width 285 height 10
click at [130, 346] on img at bounding box center [151, 310] width 285 height 428
click at [172, 334] on img at bounding box center [151, 310] width 285 height 428
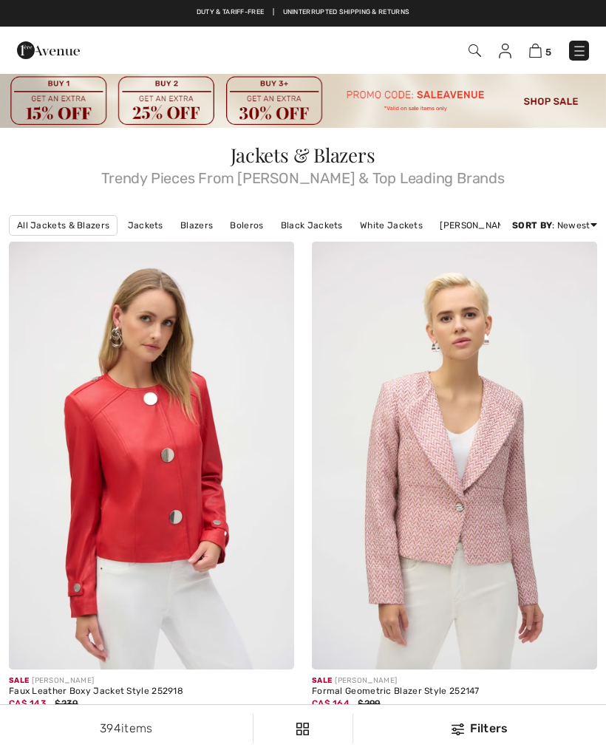
scroll to position [7583, 0]
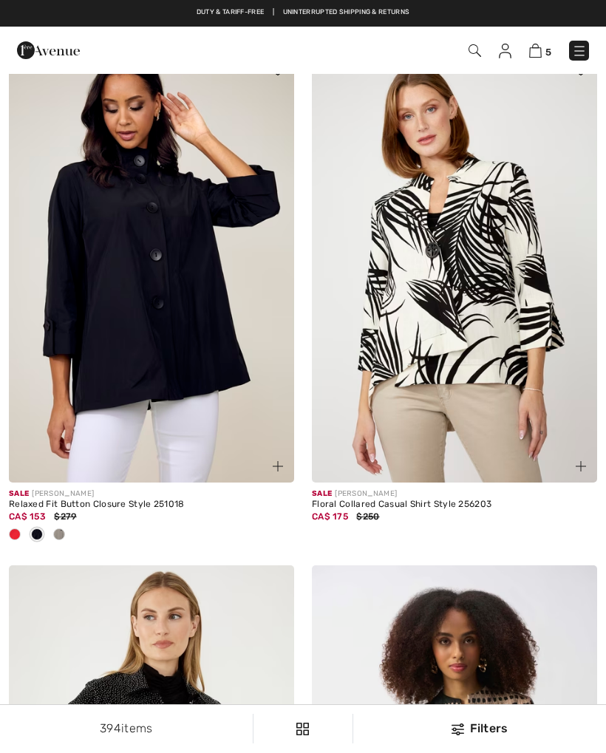
checkbox input "true"
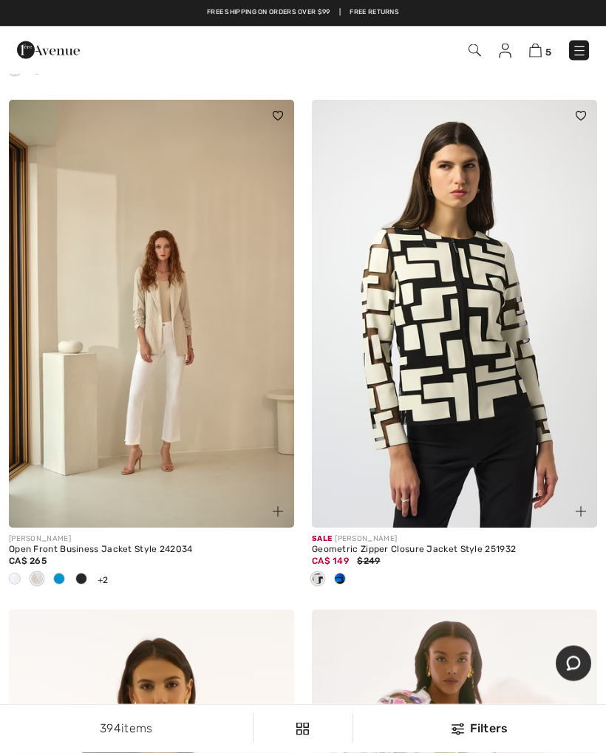
scroll to position [10630, 0]
click at [439, 306] on img at bounding box center [454, 314] width 285 height 428
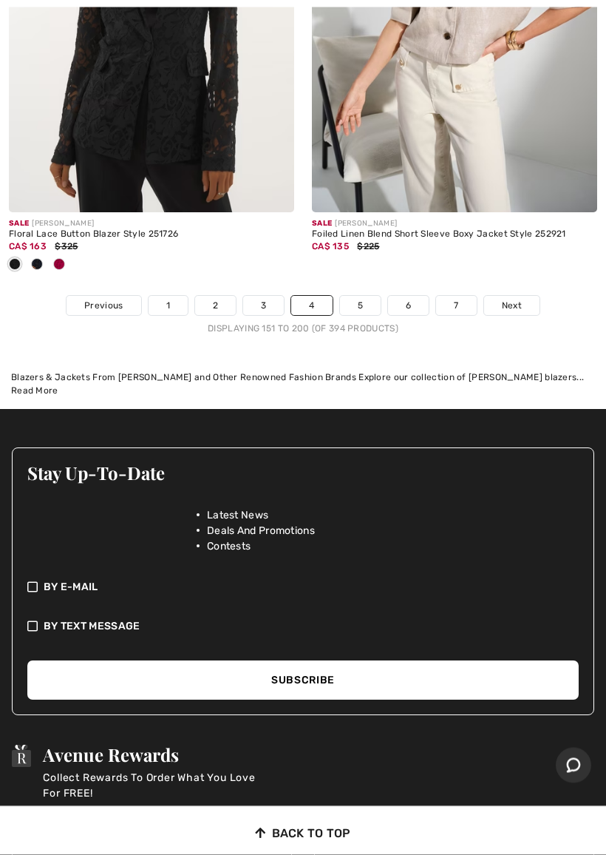
scroll to position [12968, 0]
click at [367, 296] on link "5" at bounding box center [360, 305] width 41 height 19
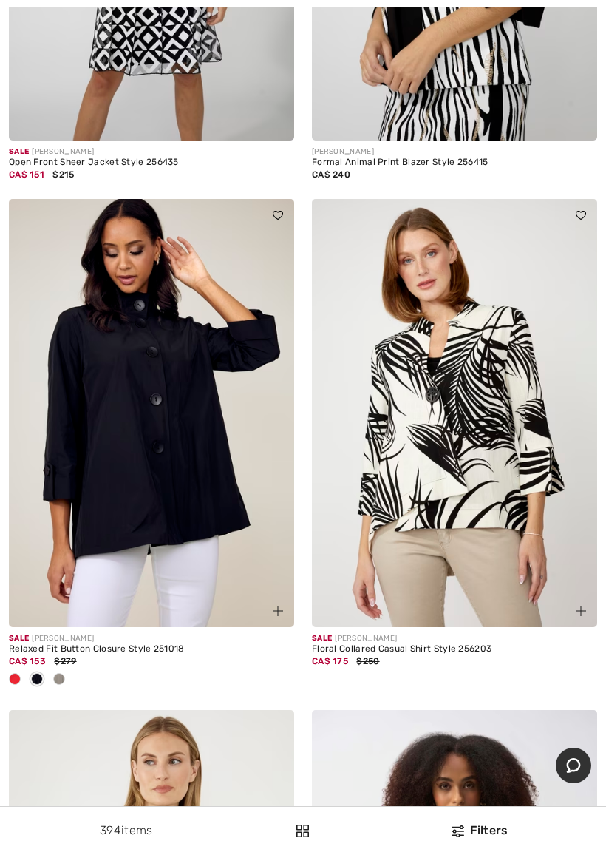
scroll to position [7445, 0]
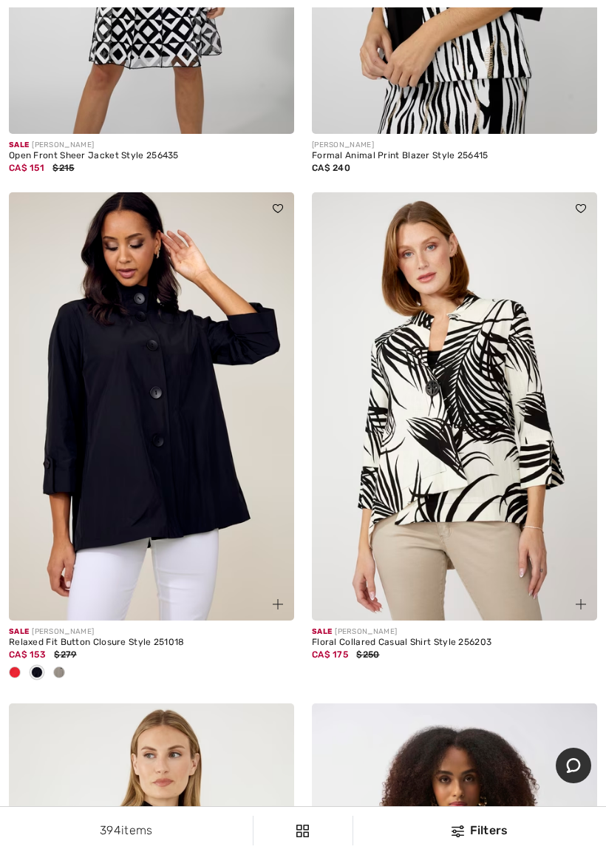
click at [132, 430] on img at bounding box center [151, 406] width 285 height 428
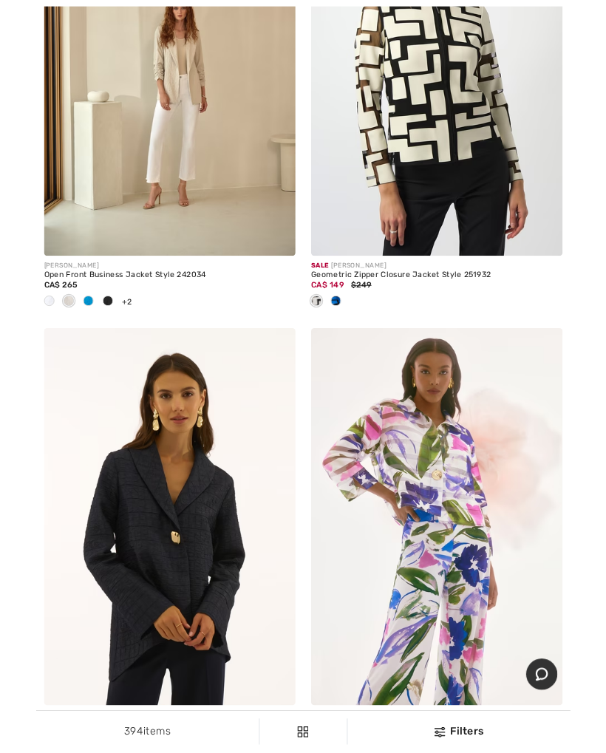
scroll to position [10909, 0]
